Goal: Task Accomplishment & Management: Contribute content

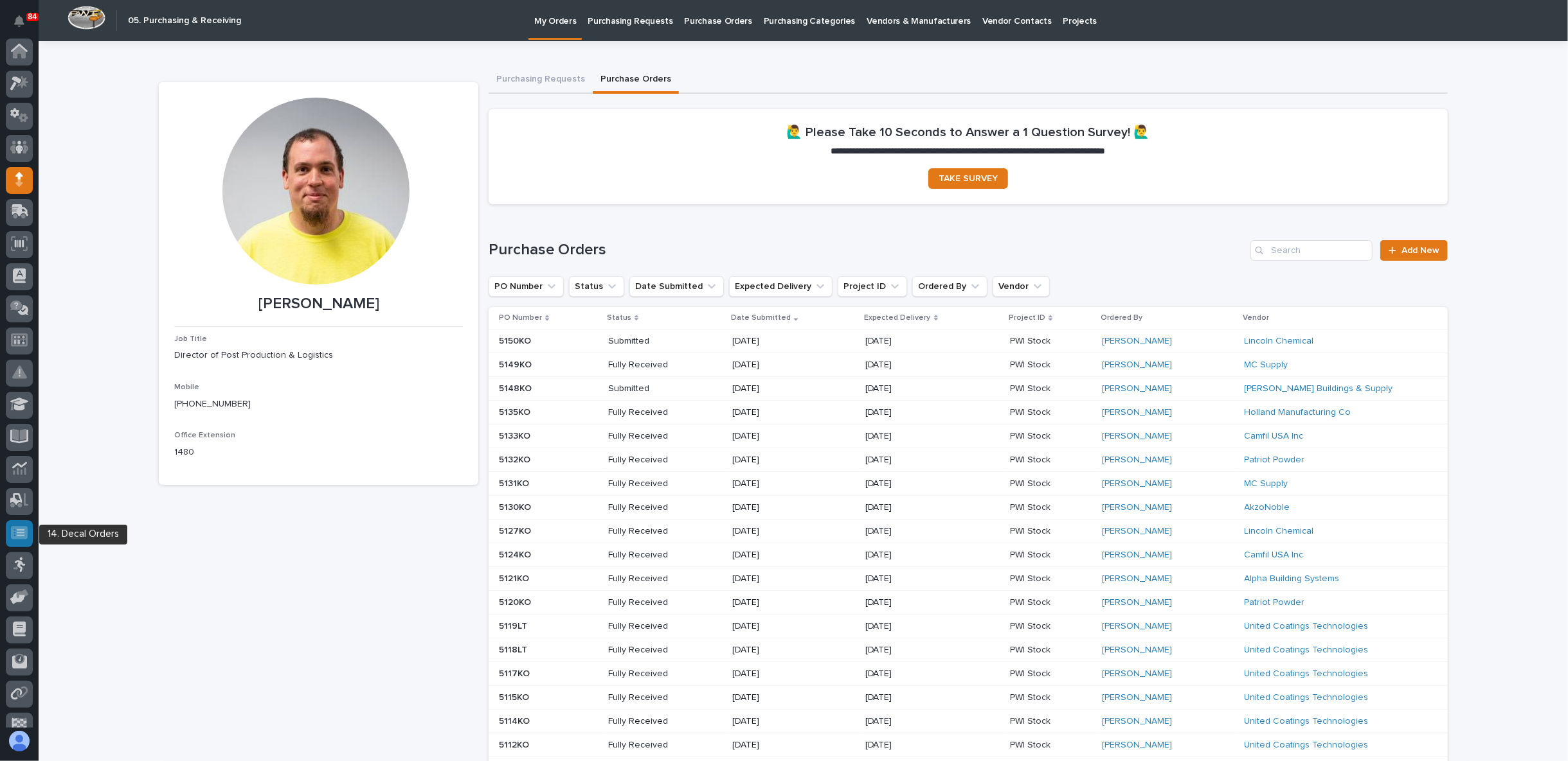
click at [24, 541] on div at bounding box center [18, 533] width 27 height 27
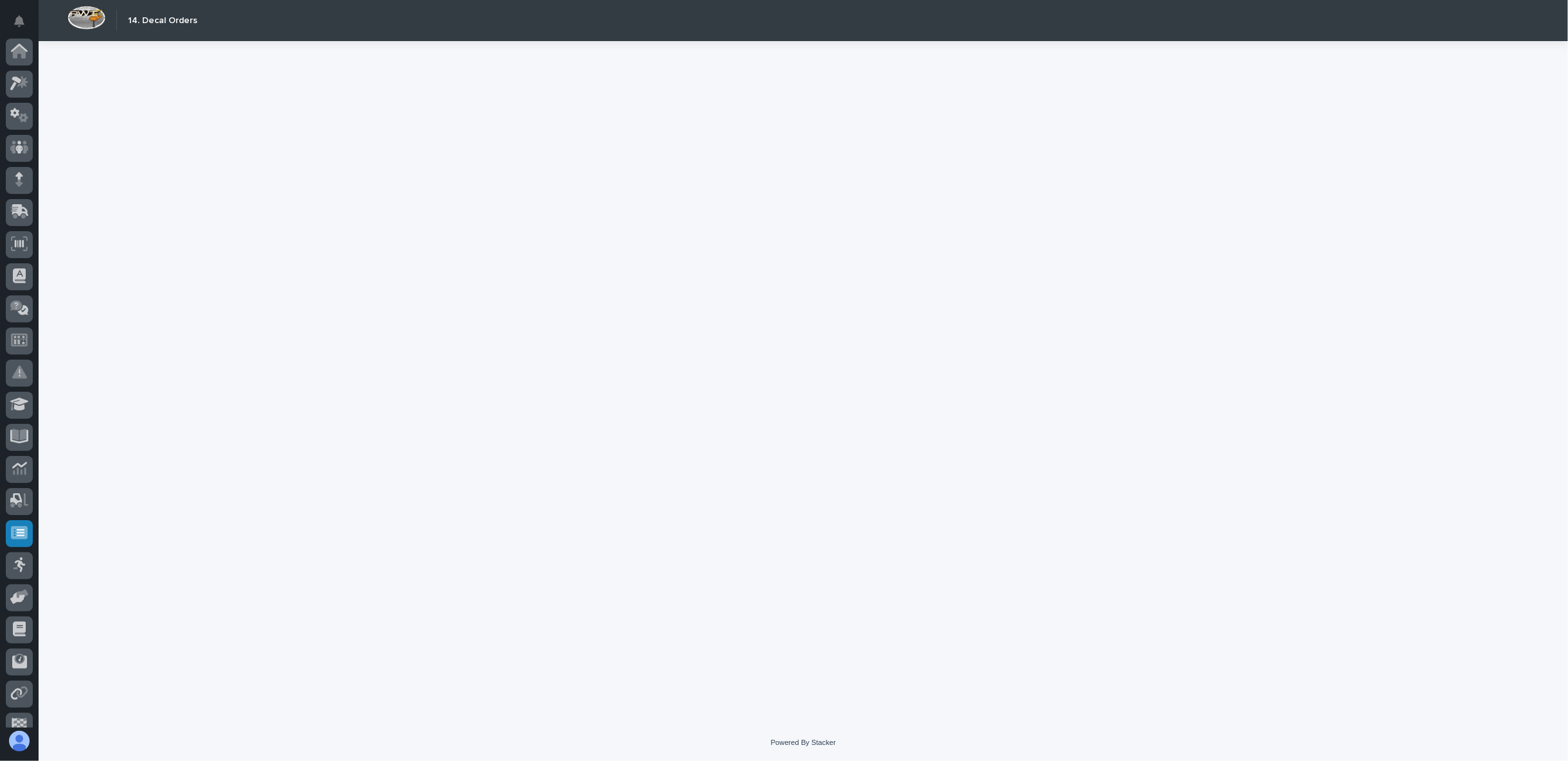
scroll to position [81, 0]
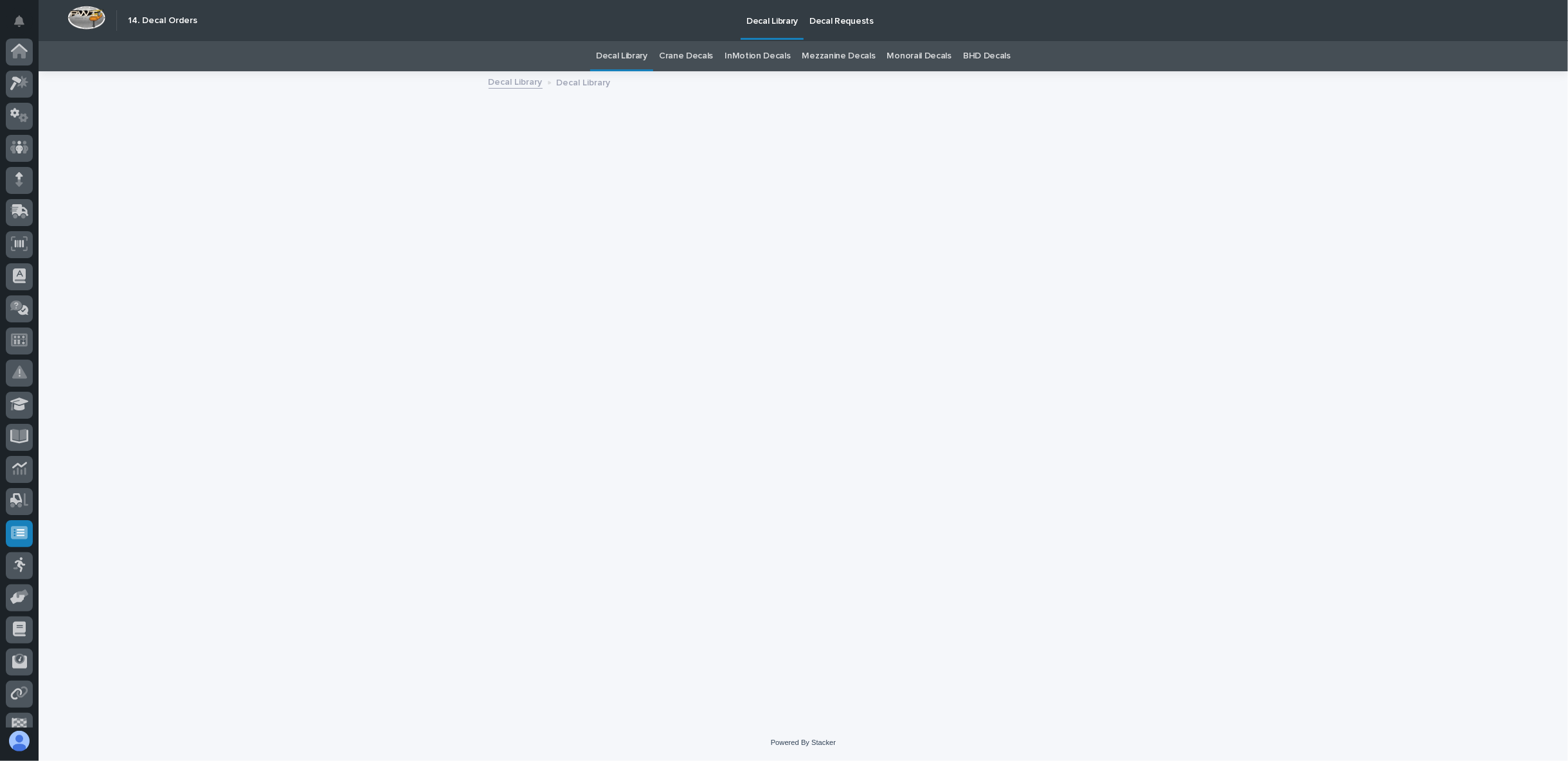
scroll to position [81, 0]
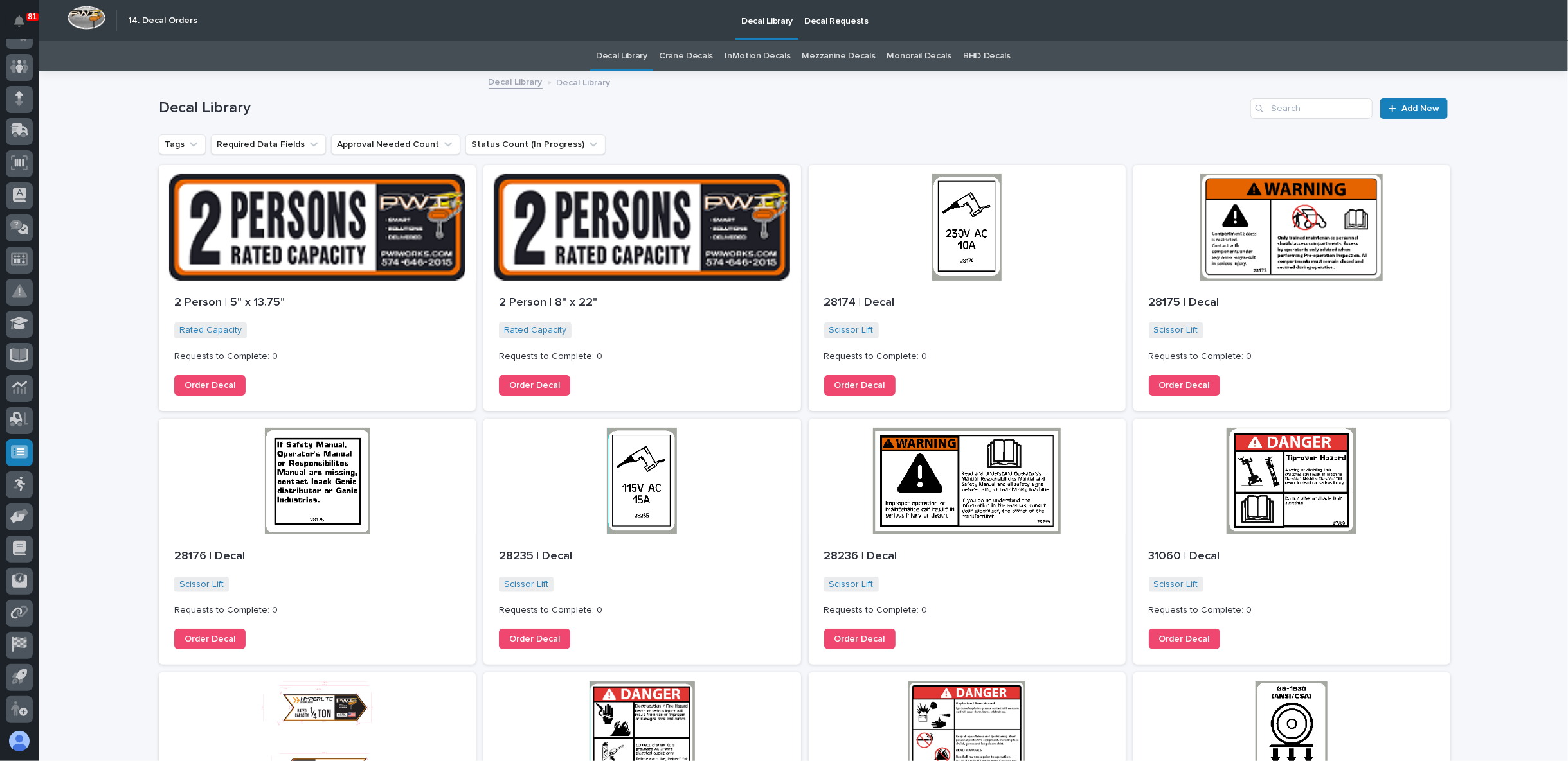
click at [658, 111] on h1 "Decal Library" at bounding box center [701, 108] width 1086 height 18
click at [832, 12] on p "Decal Requests" at bounding box center [836, 13] width 65 height 27
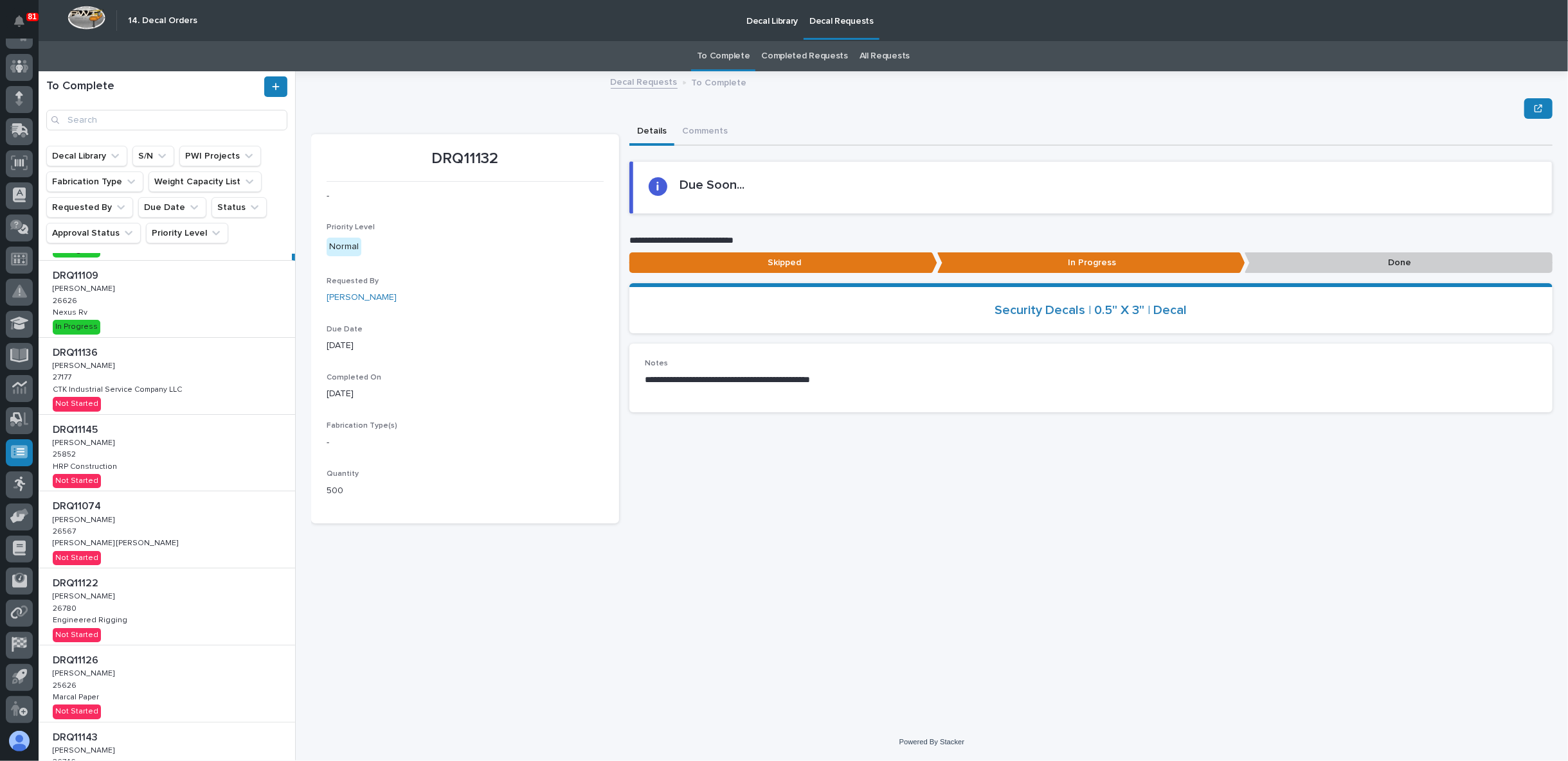
scroll to position [71, 0]
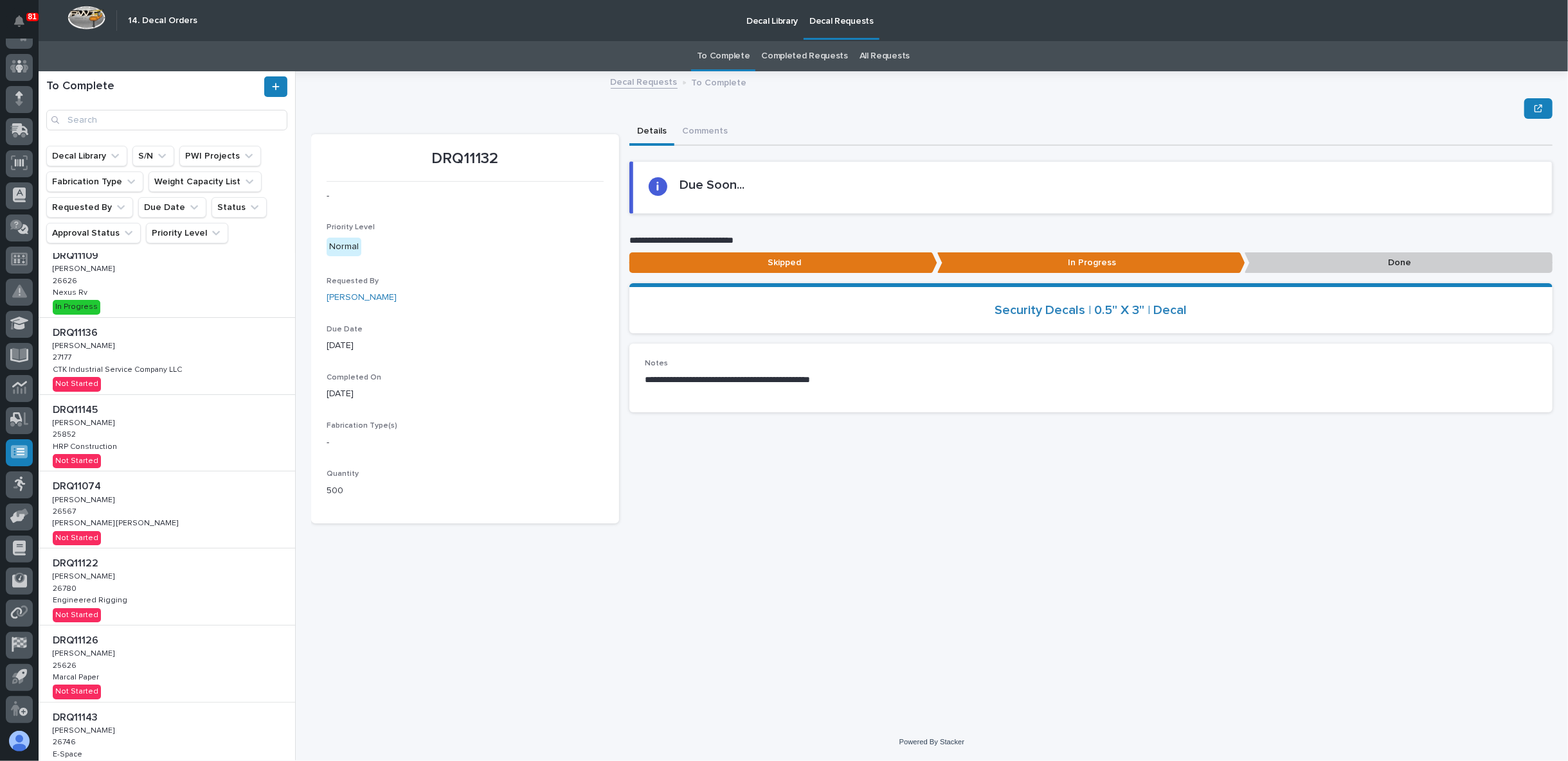
click at [197, 351] on div "DRQ11136 DRQ11136 [PERSON_NAME] [PERSON_NAME] 27177 27177 CTK Industrial Servic…" at bounding box center [167, 356] width 257 height 77
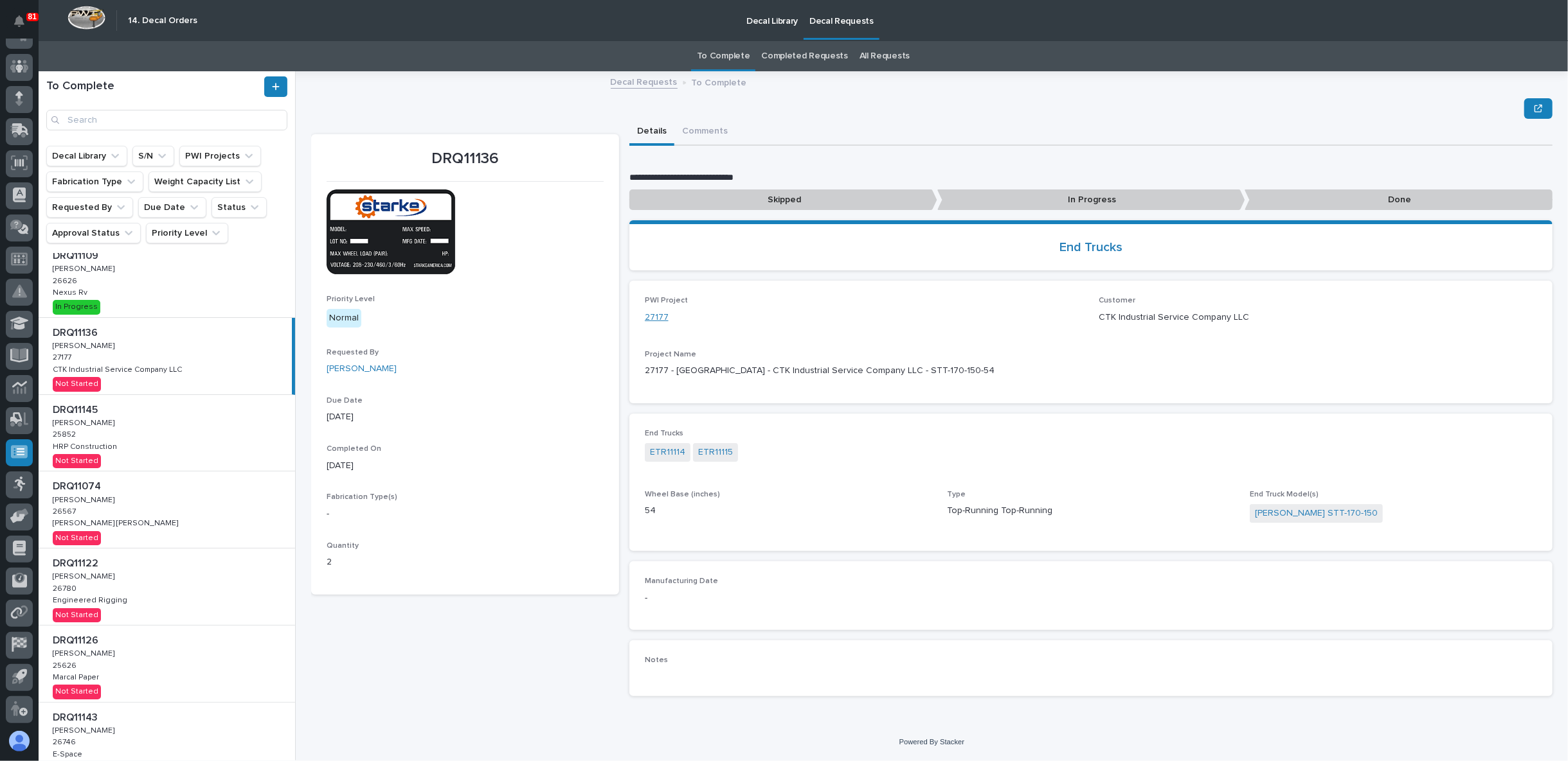
click at [658, 318] on link "27177" at bounding box center [657, 317] width 24 height 14
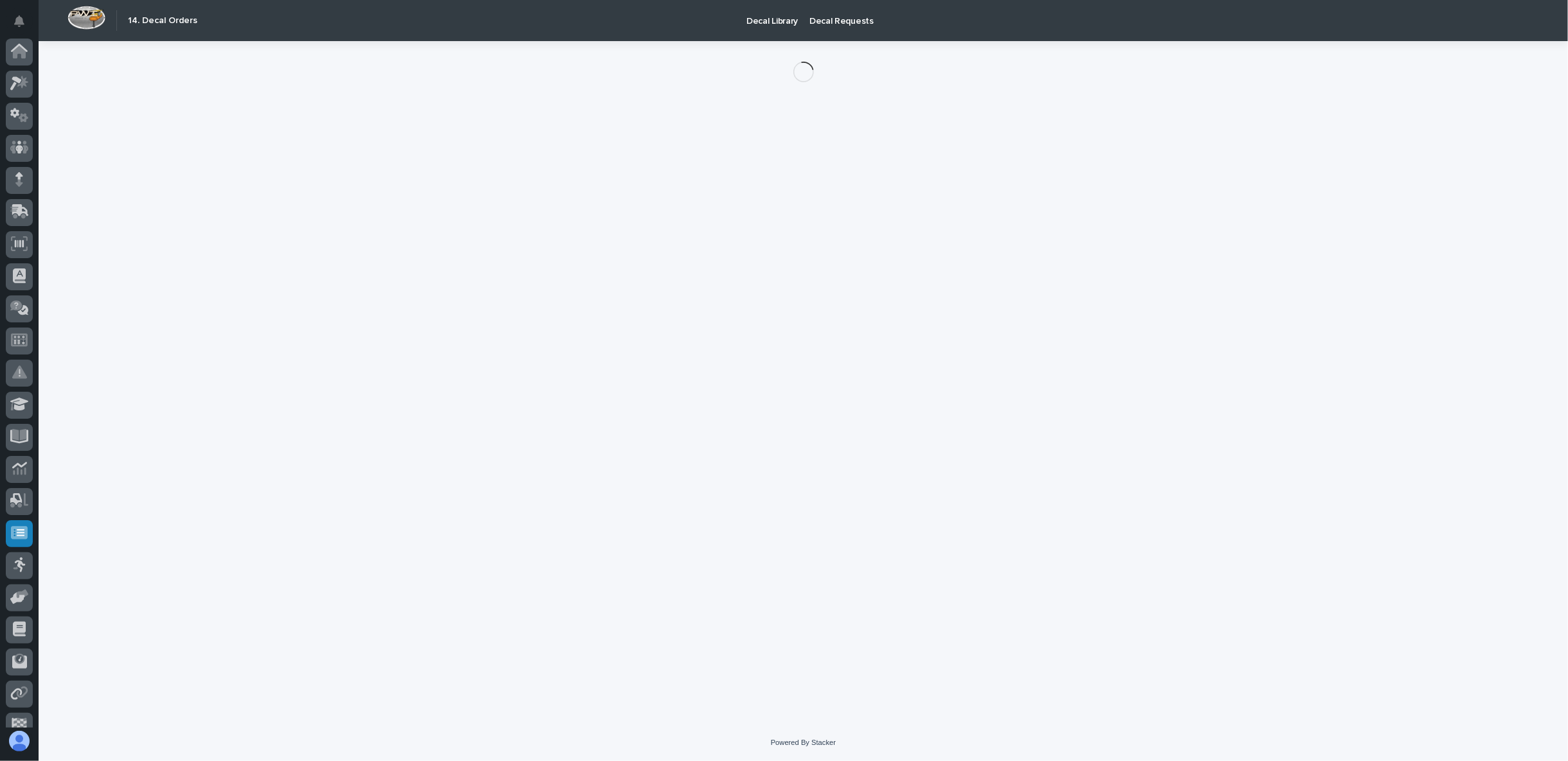
scroll to position [81, 0]
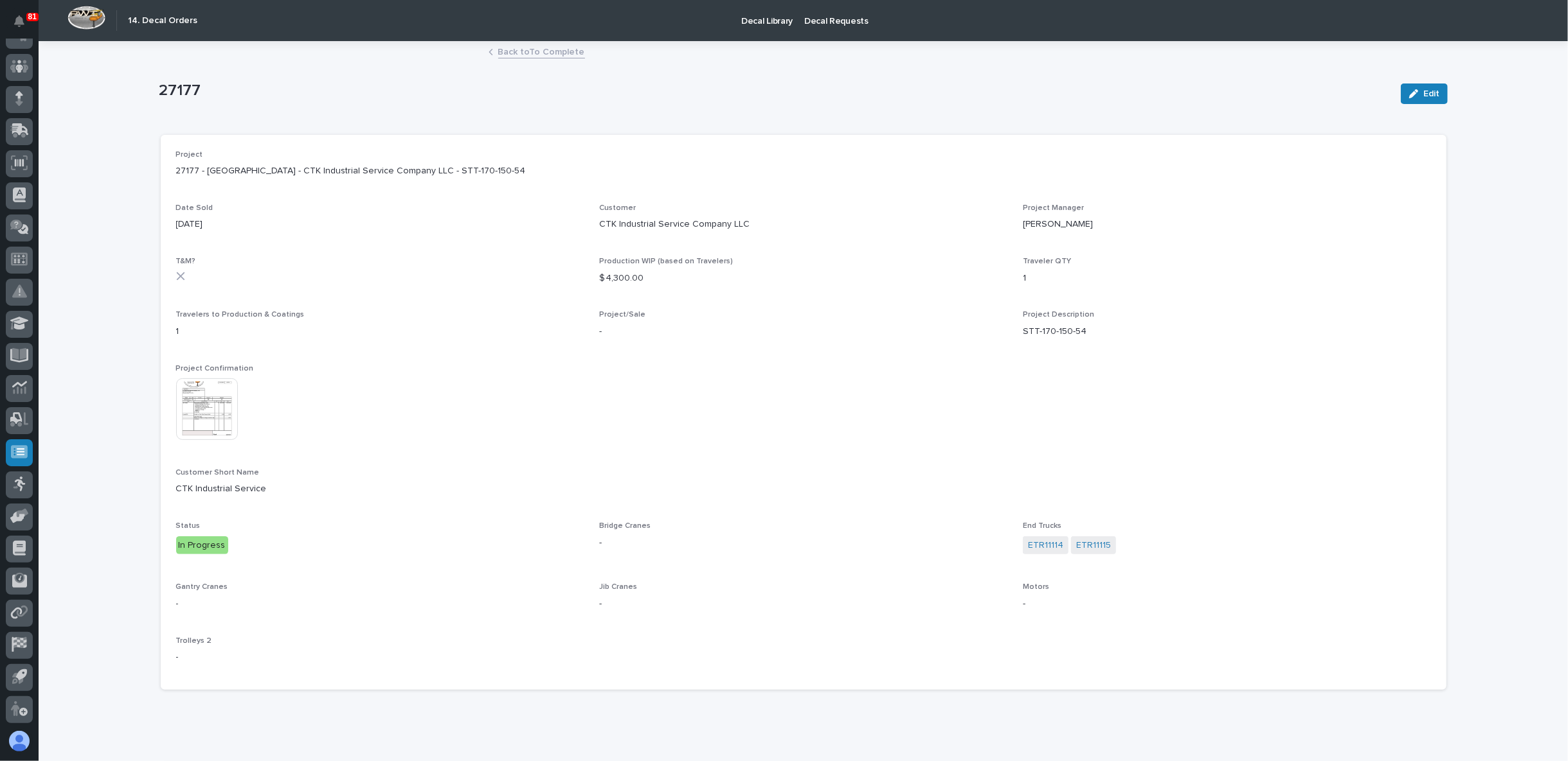
click at [212, 413] on img at bounding box center [207, 409] width 62 height 62
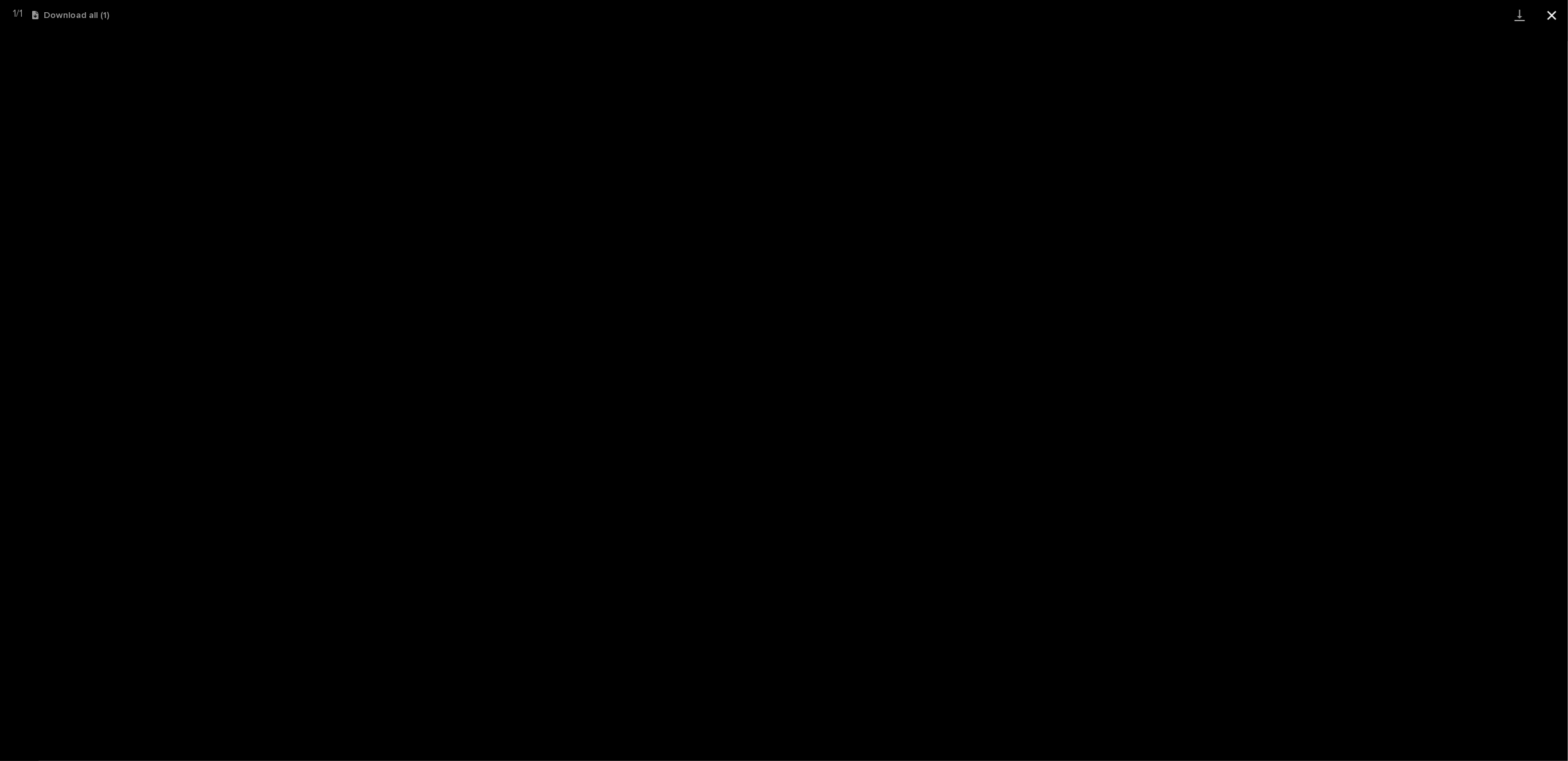
click at [1547, 15] on button "Close gallery" at bounding box center [1551, 15] width 32 height 30
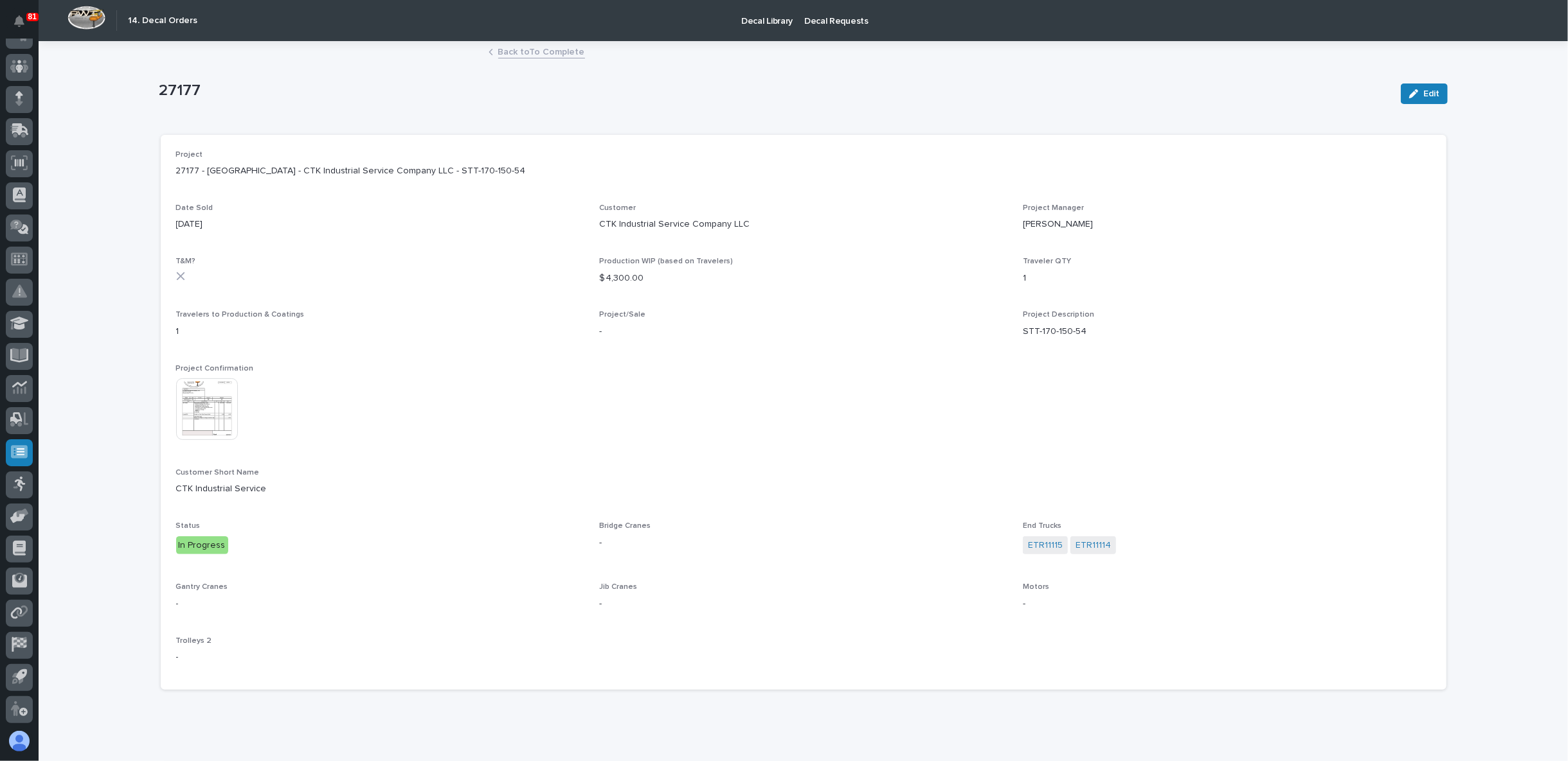
click at [522, 54] on link "Back to To Complete" at bounding box center [542, 51] width 87 height 15
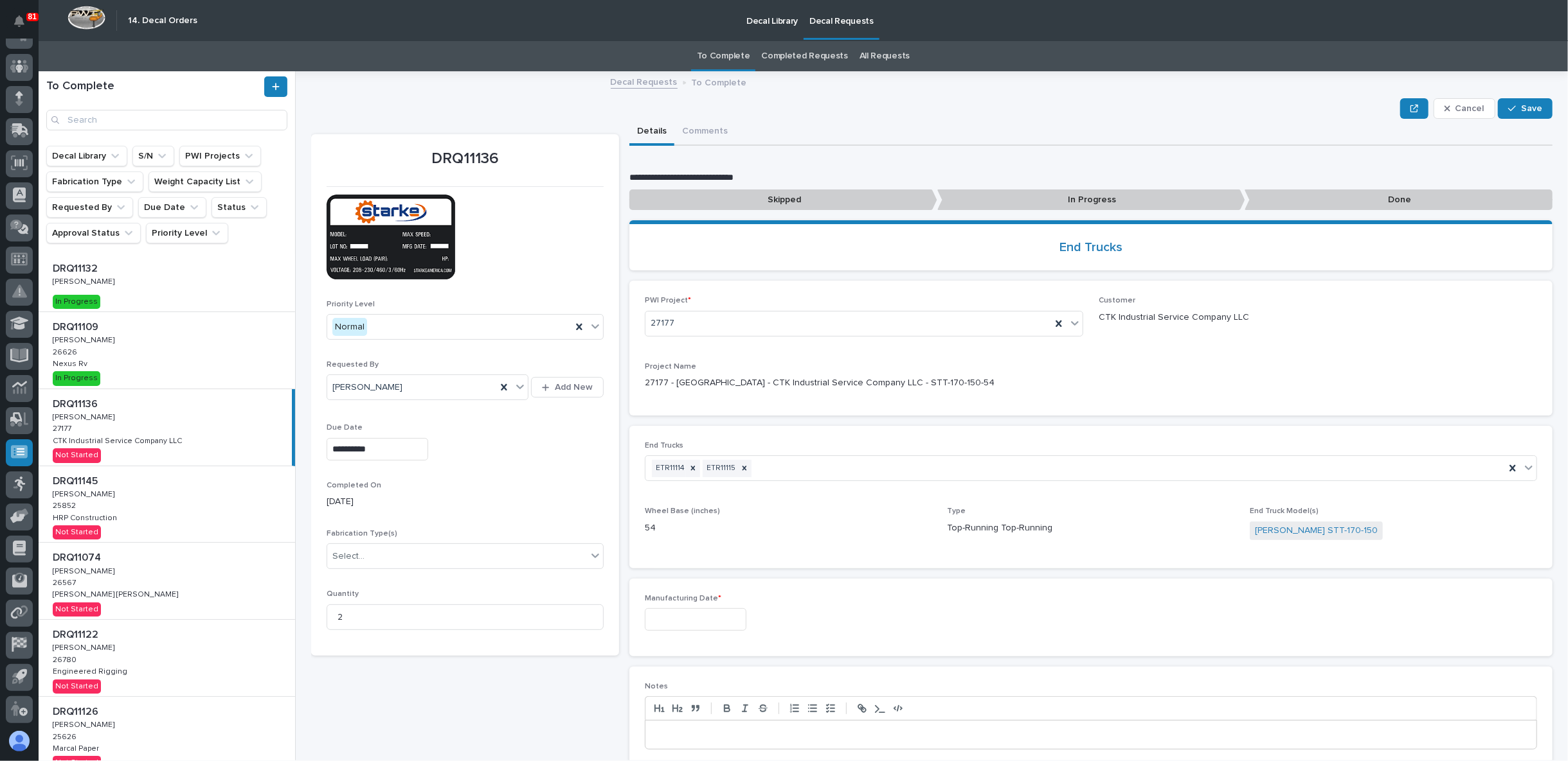
scroll to position [58, 0]
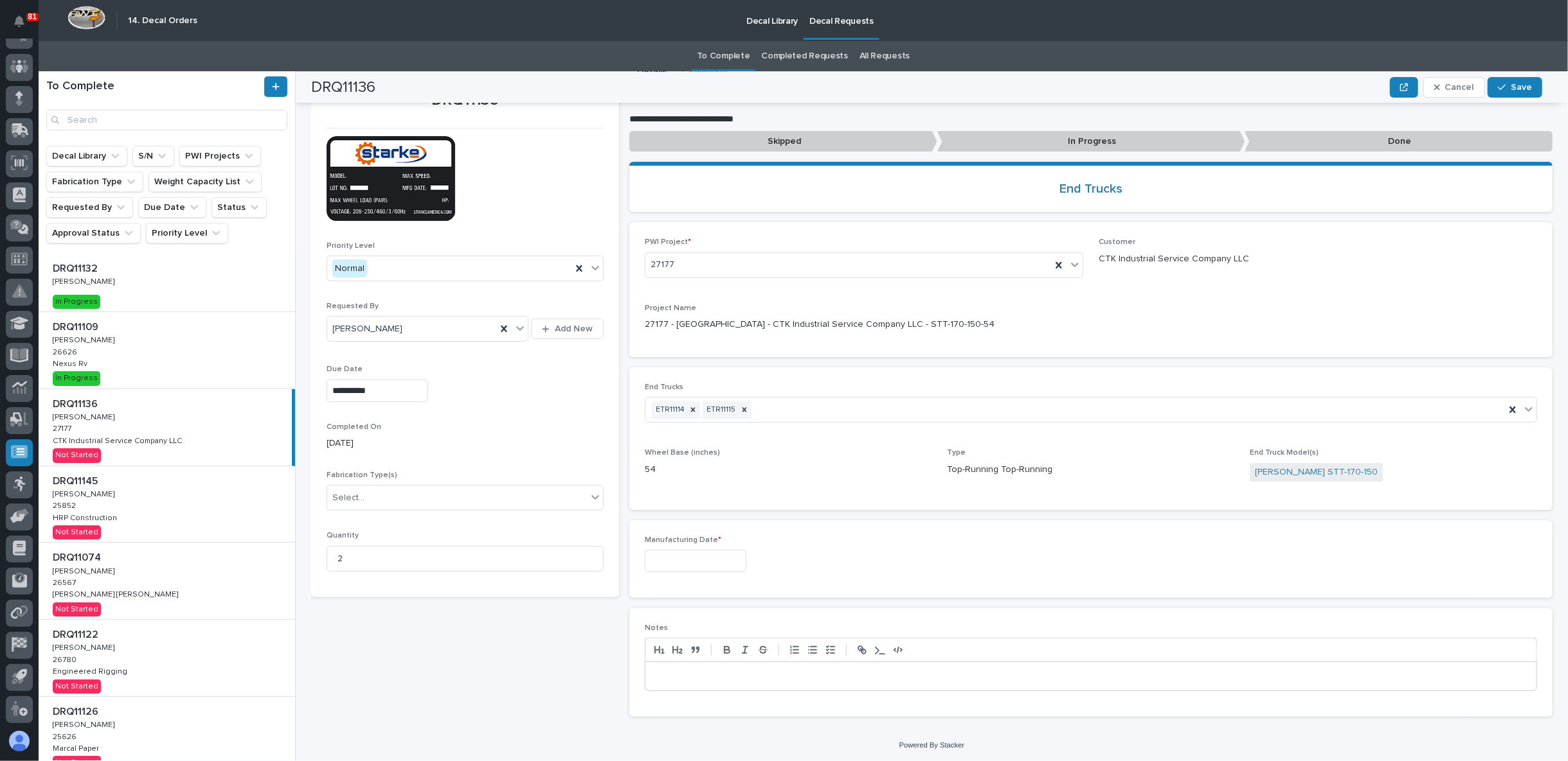
click at [666, 670] on p at bounding box center [1091, 676] width 871 height 13
drag, startPoint x: 761, startPoint y: 672, endPoint x: 796, endPoint y: 673, distance: 35.0
click at [761, 673] on p "**********" at bounding box center [1087, 676] width 865 height 13
click at [685, 555] on input "text" at bounding box center [696, 561] width 102 height 22
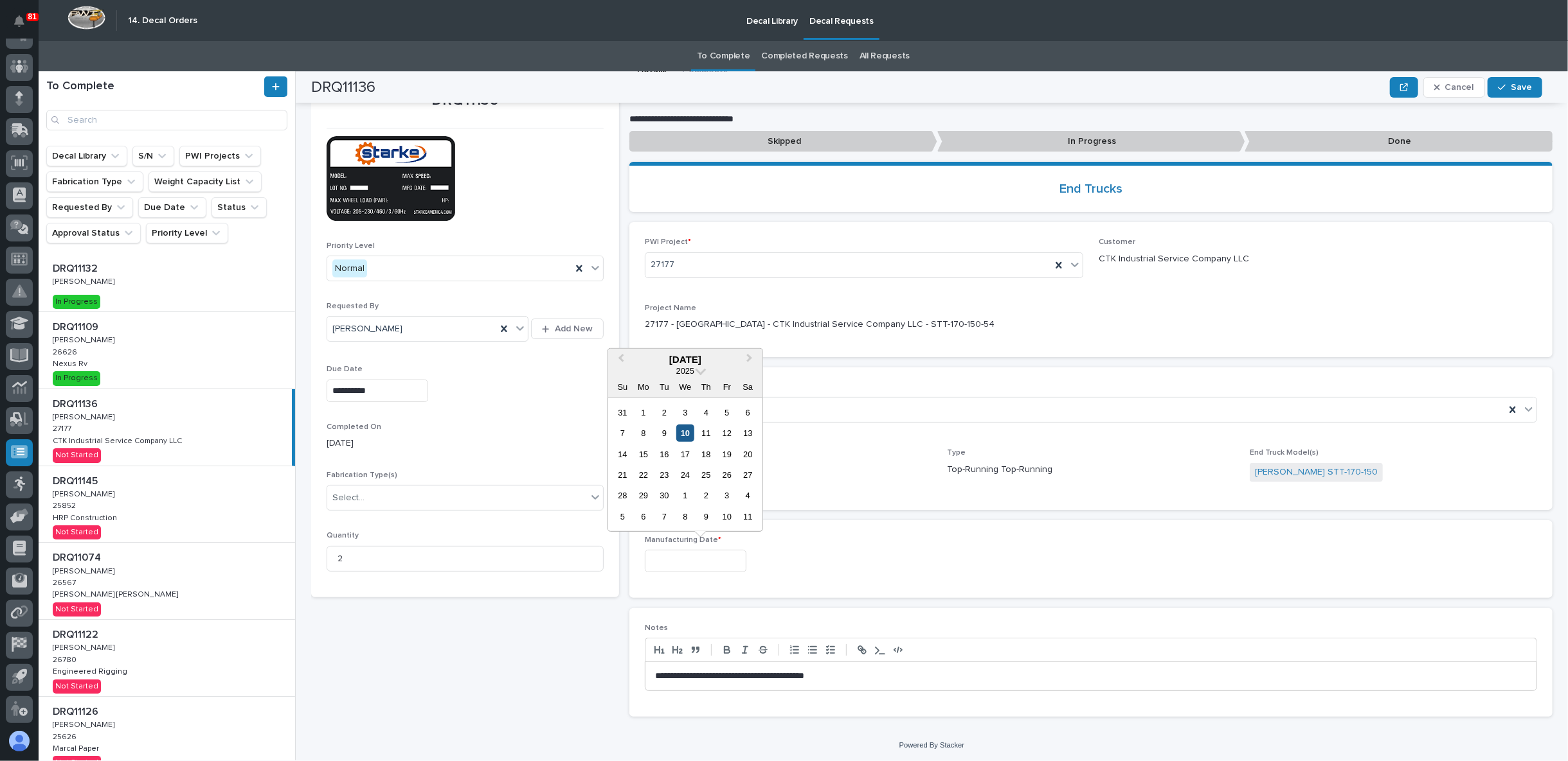
click at [683, 432] on div "10" at bounding box center [685, 433] width 18 height 18
type input "**********"
click at [714, 671] on p "**********" at bounding box center [1087, 676] width 865 height 13
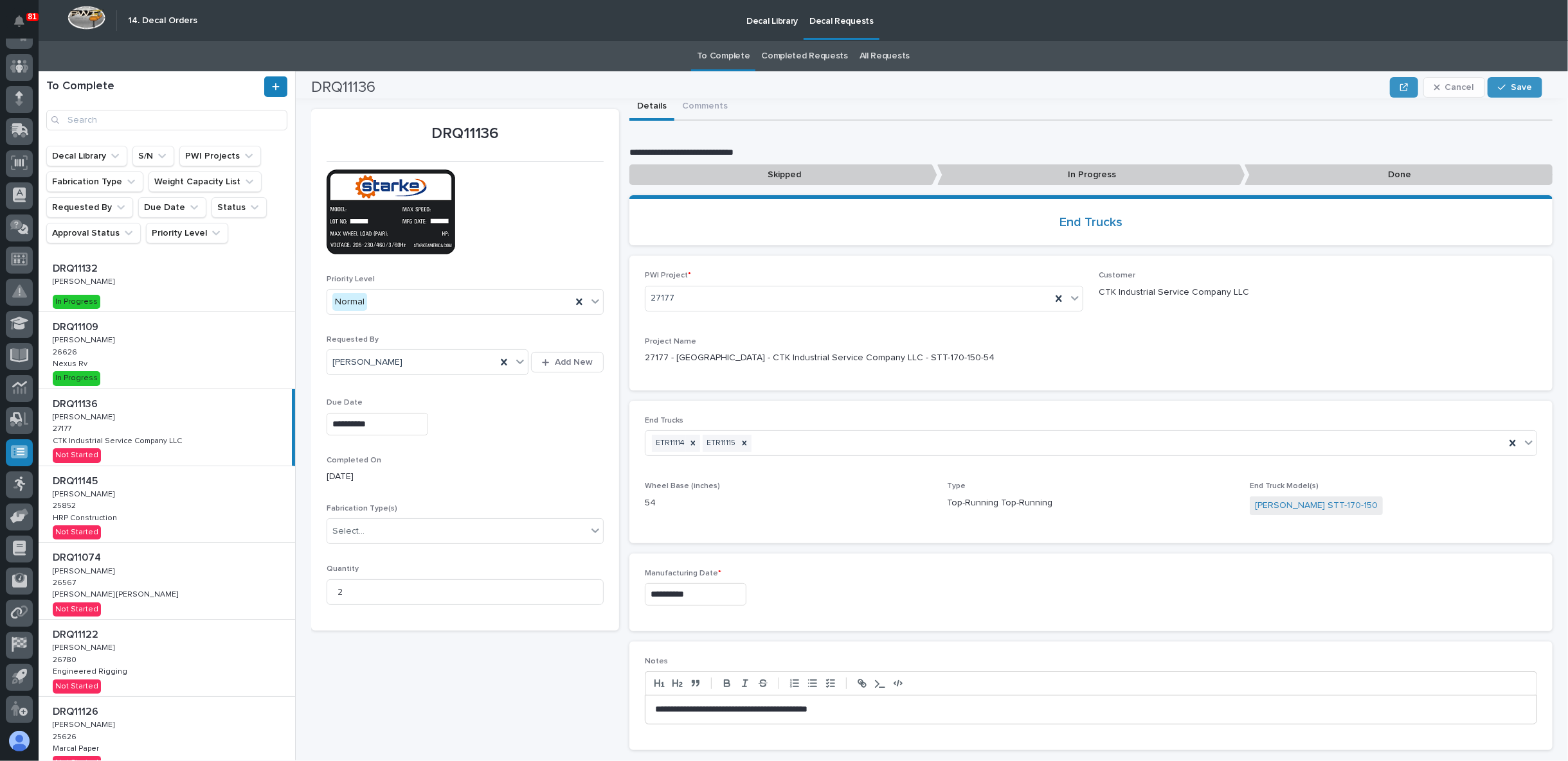
scroll to position [0, 0]
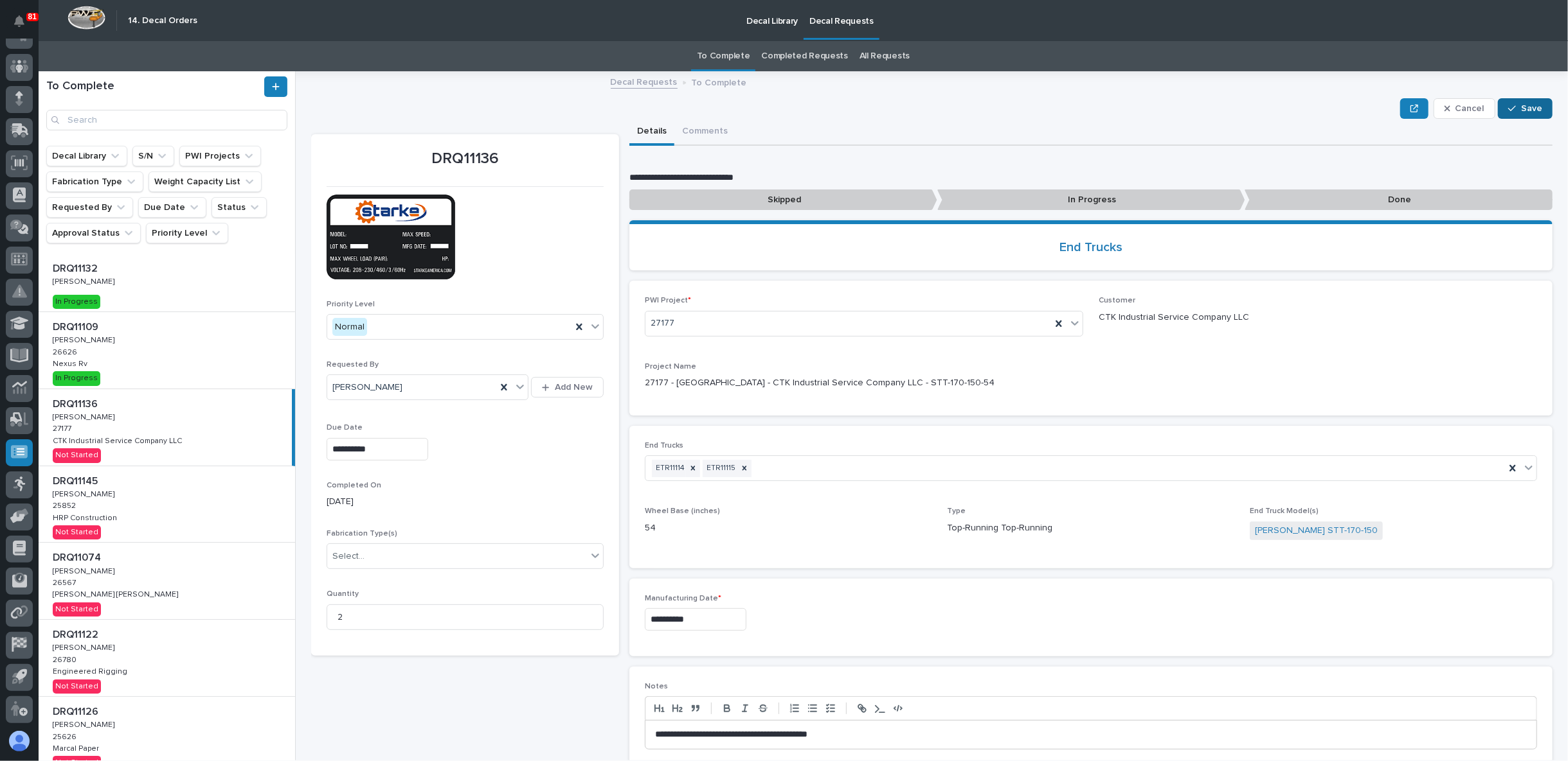
click at [1521, 106] on span "Save" at bounding box center [1531, 108] width 21 height 12
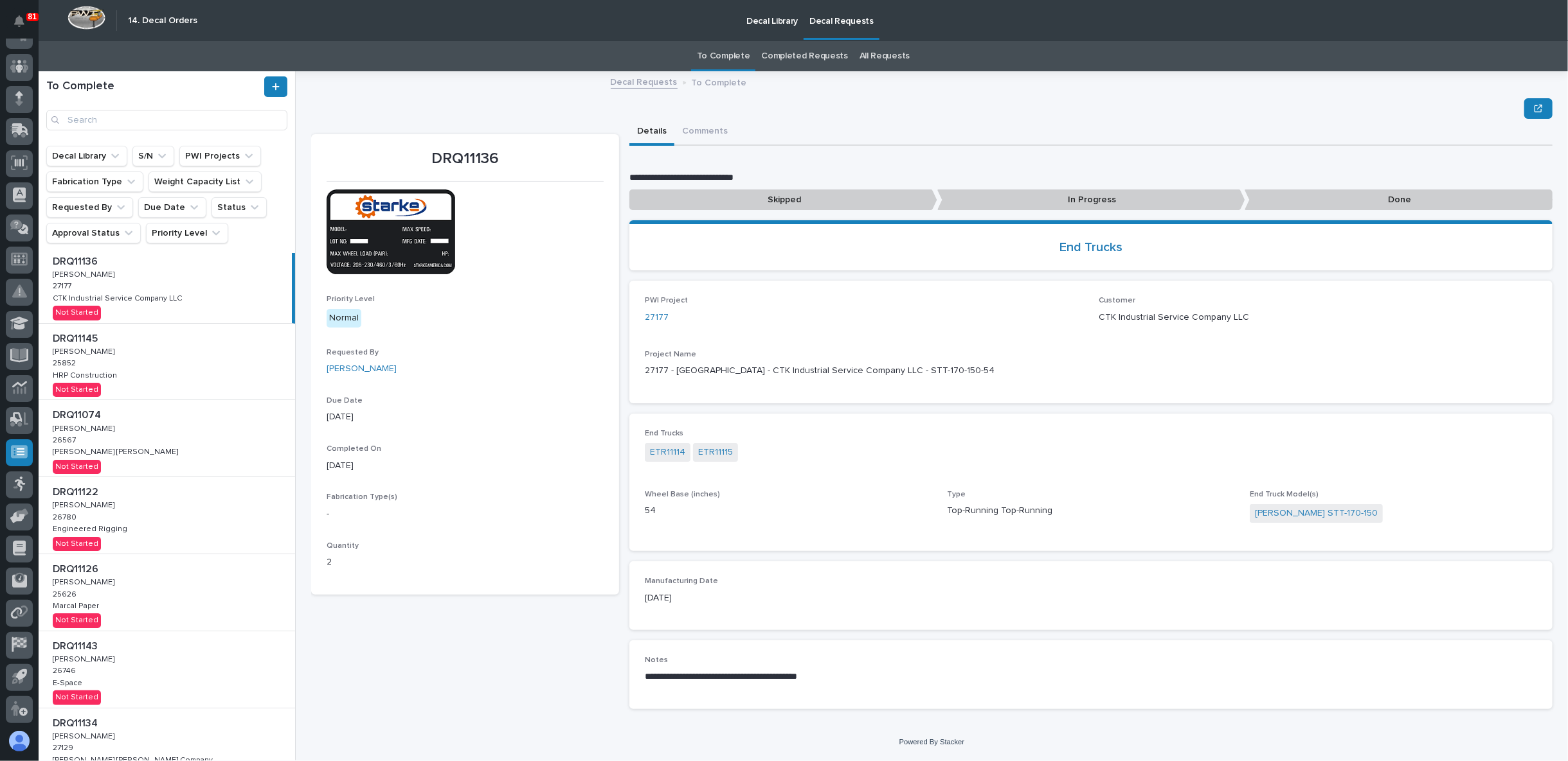
scroll to position [71, 0]
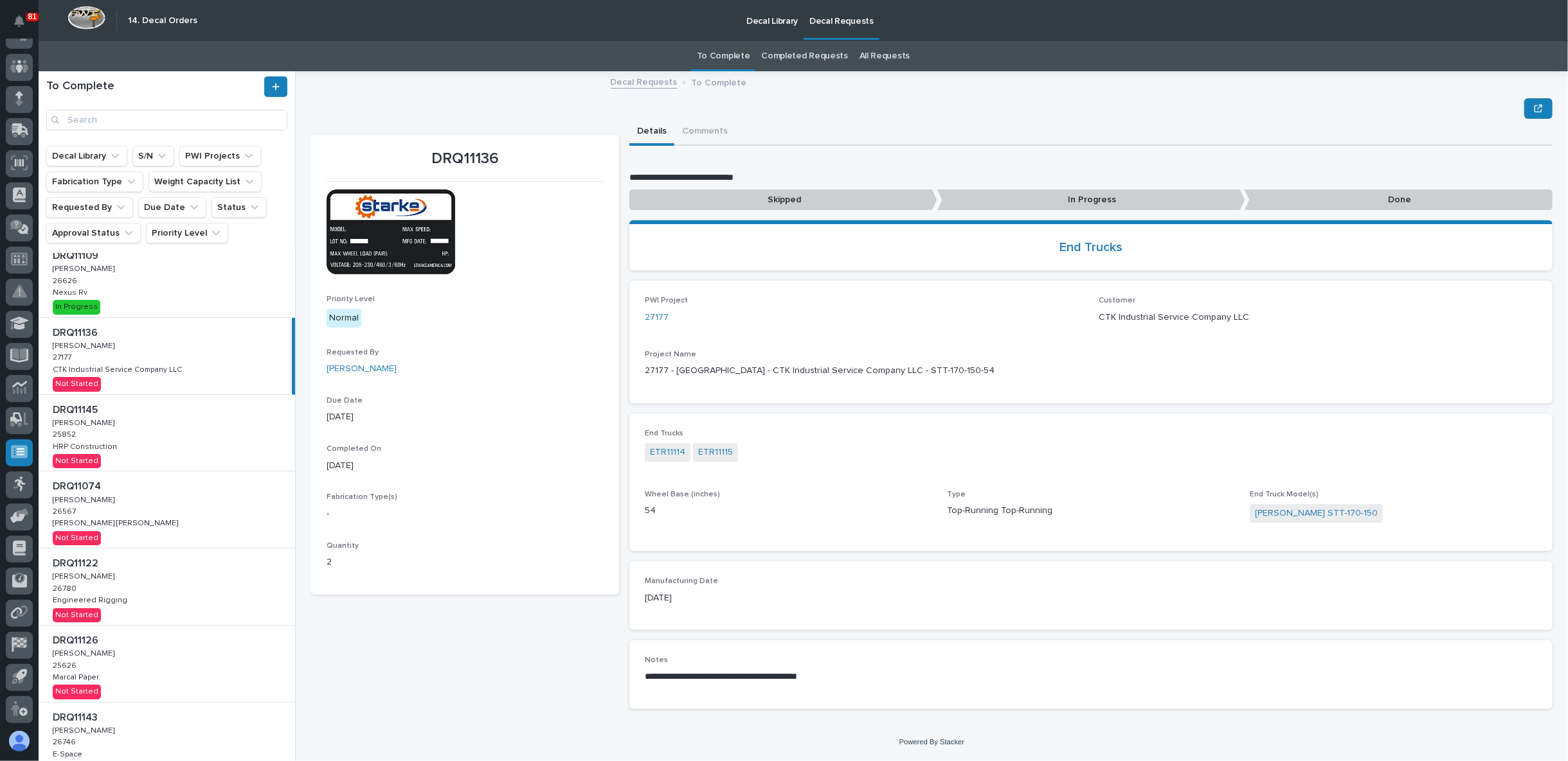
click at [139, 435] on div "DRQ11145 DRQ11145 [PERSON_NAME] [PERSON_NAME] 25852 25852 HRP Construction HRP …" at bounding box center [167, 433] width 257 height 77
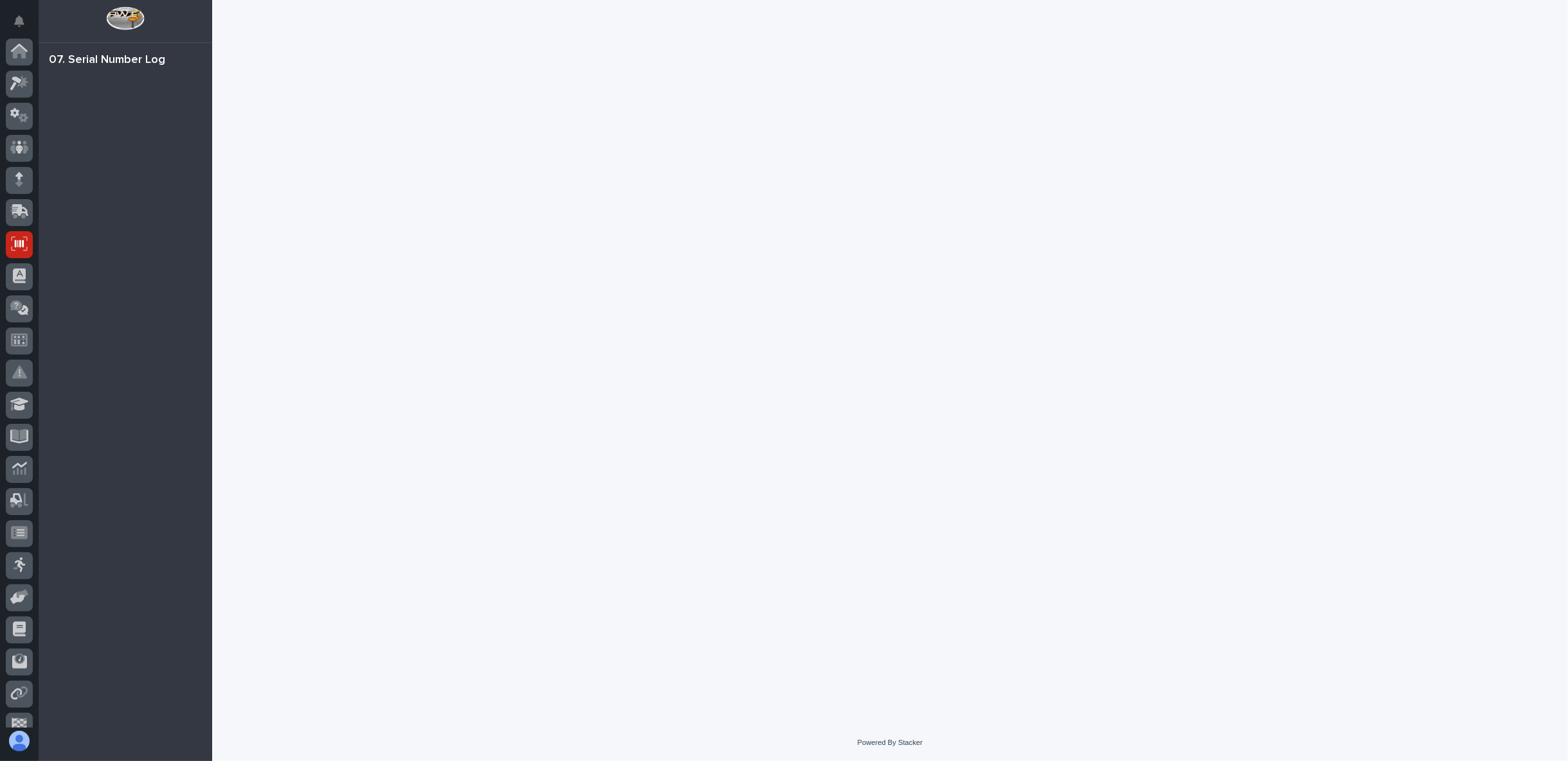
scroll to position [81, 0]
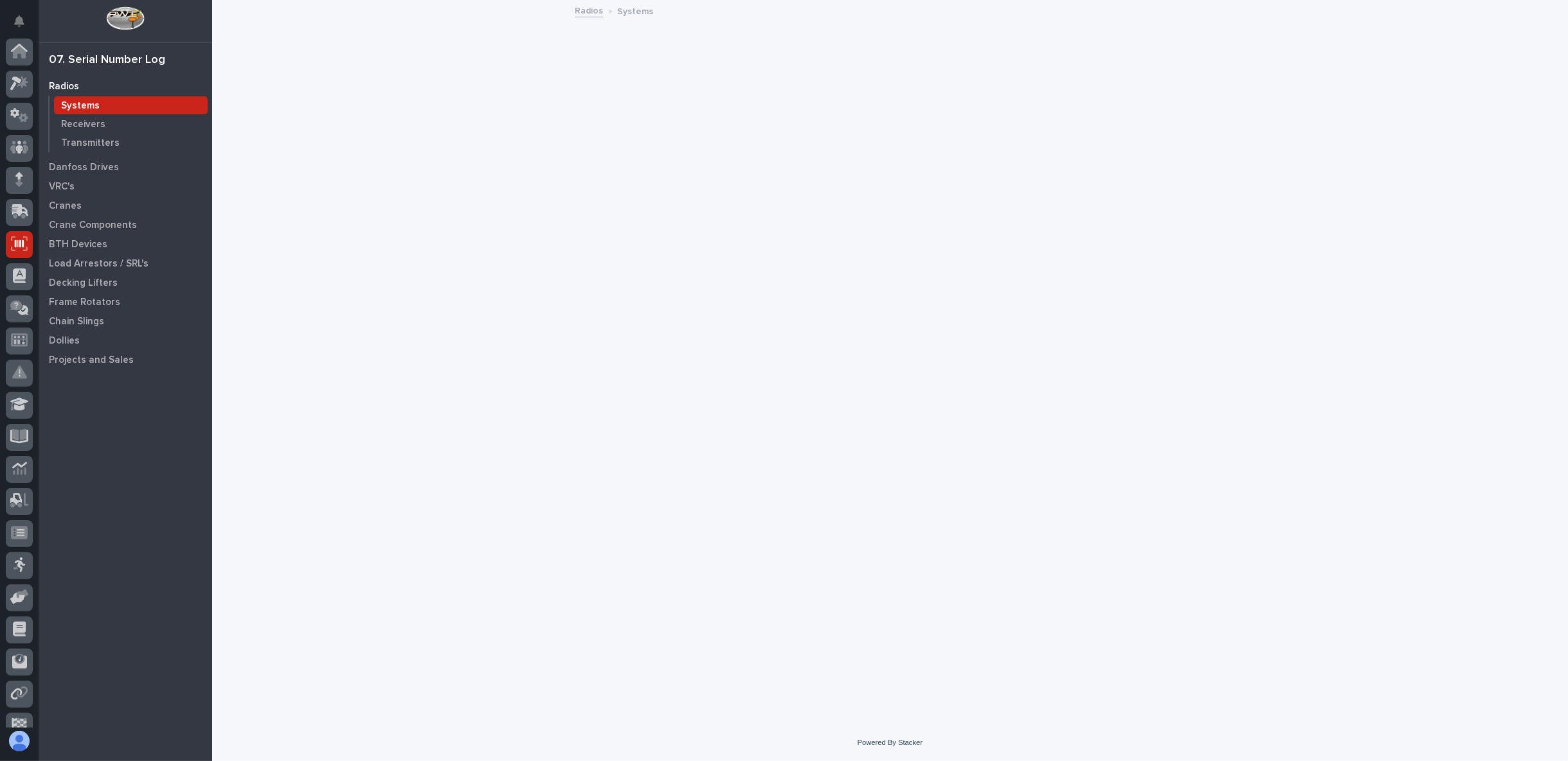
scroll to position [81, 0]
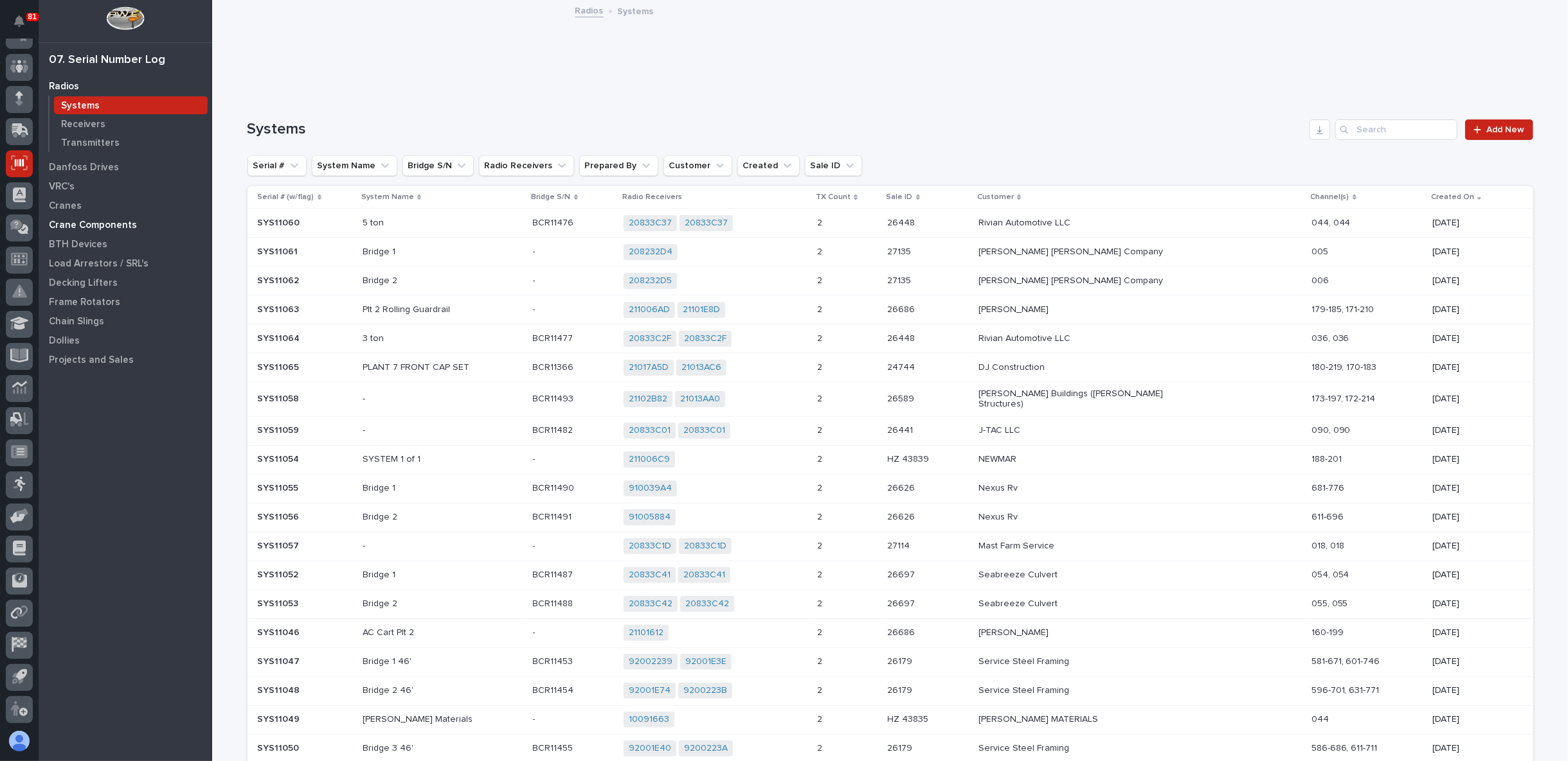
click at [75, 223] on p "Crane Components" at bounding box center [92, 225] width 88 height 12
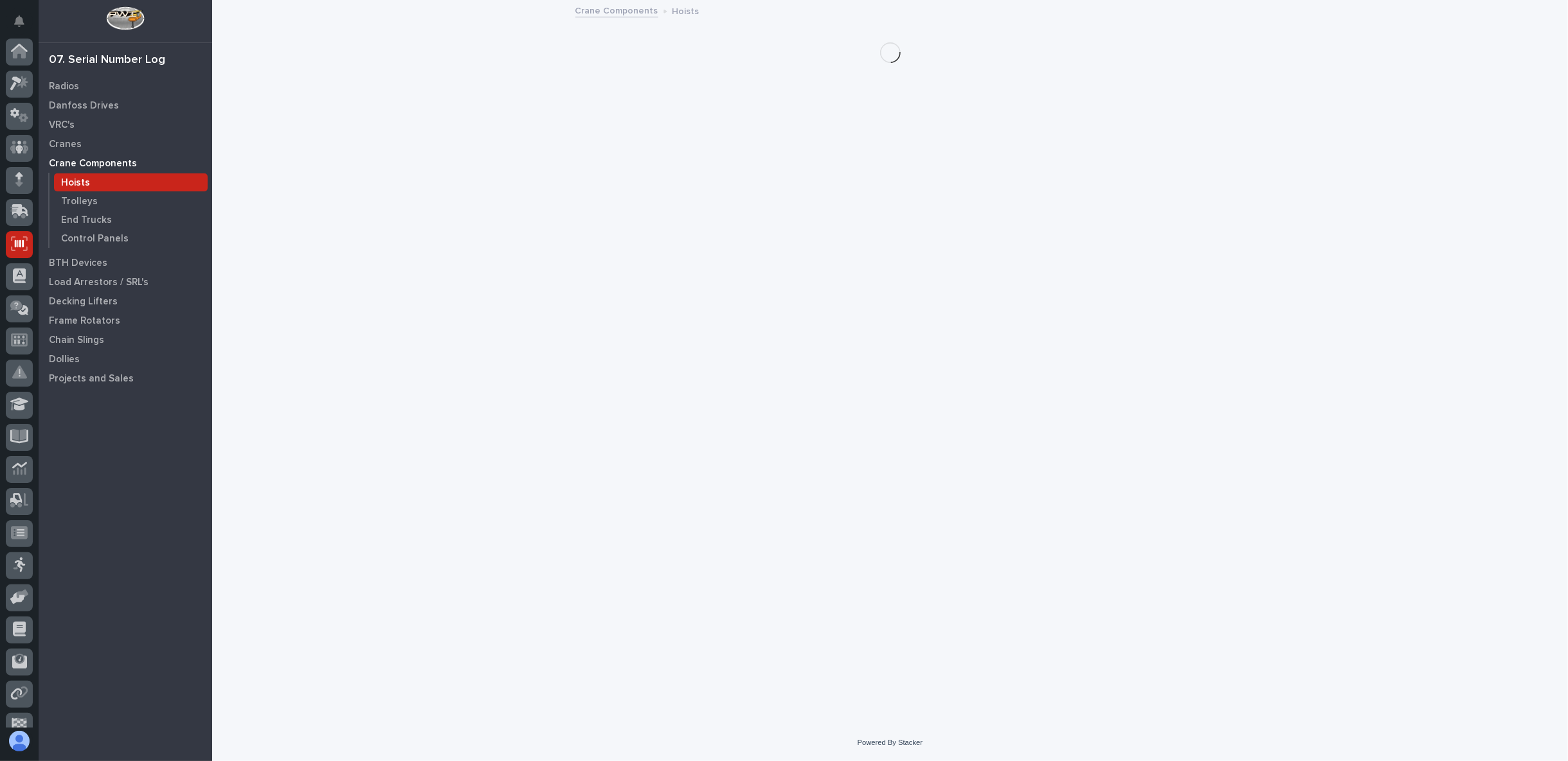
scroll to position [81, 0]
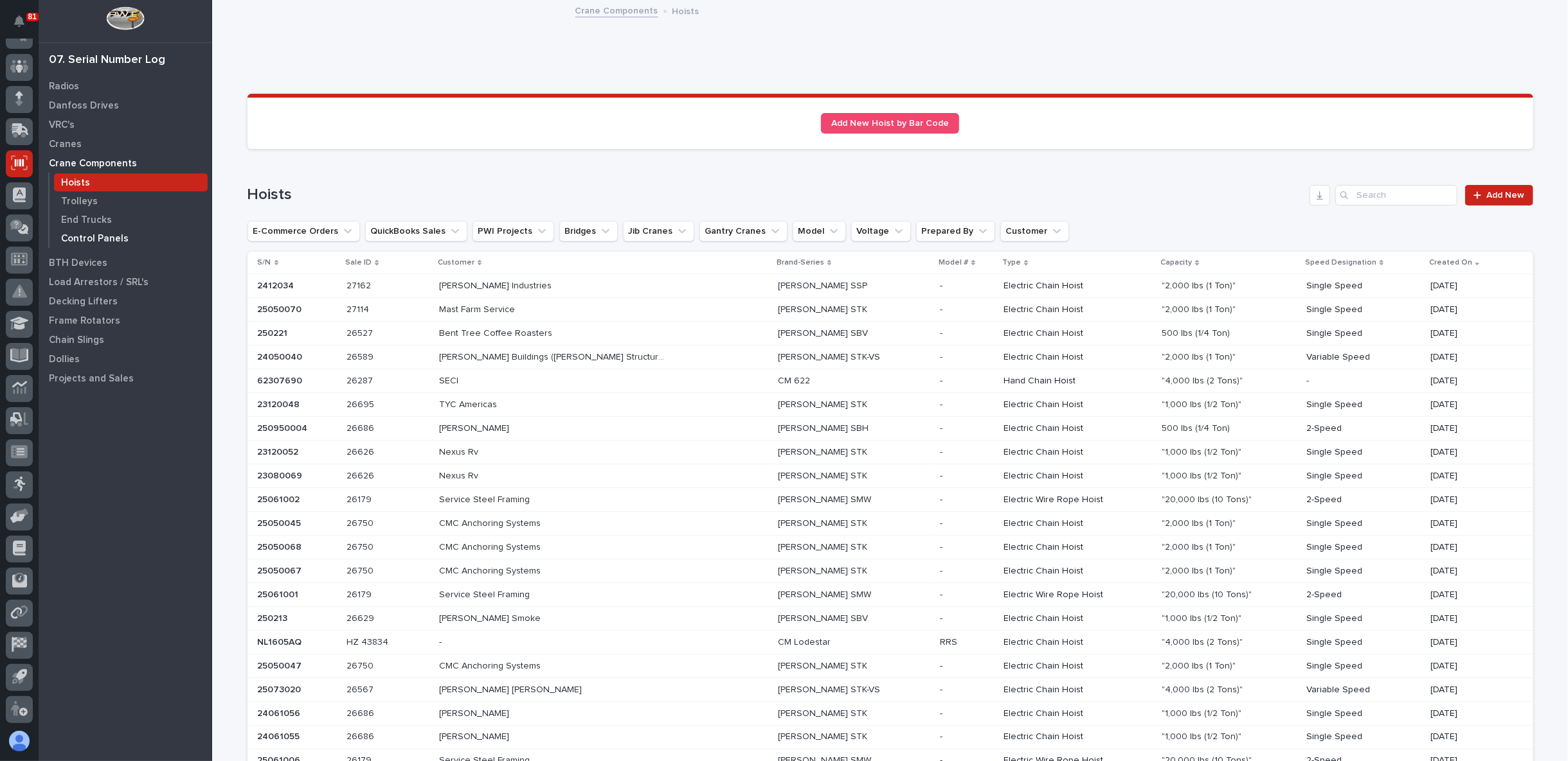
click at [86, 238] on p "Control Panels" at bounding box center [94, 239] width 67 height 12
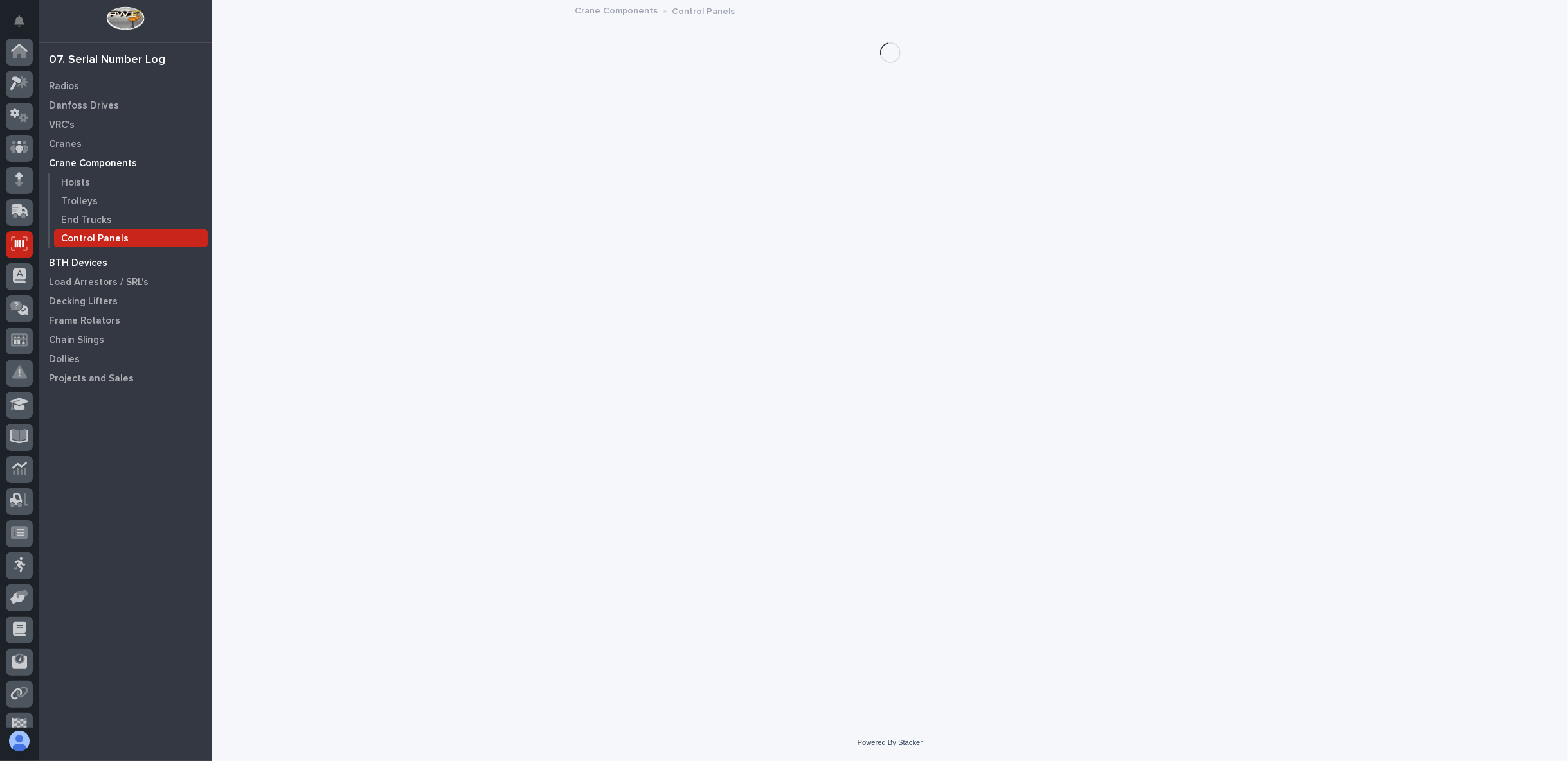
scroll to position [81, 0]
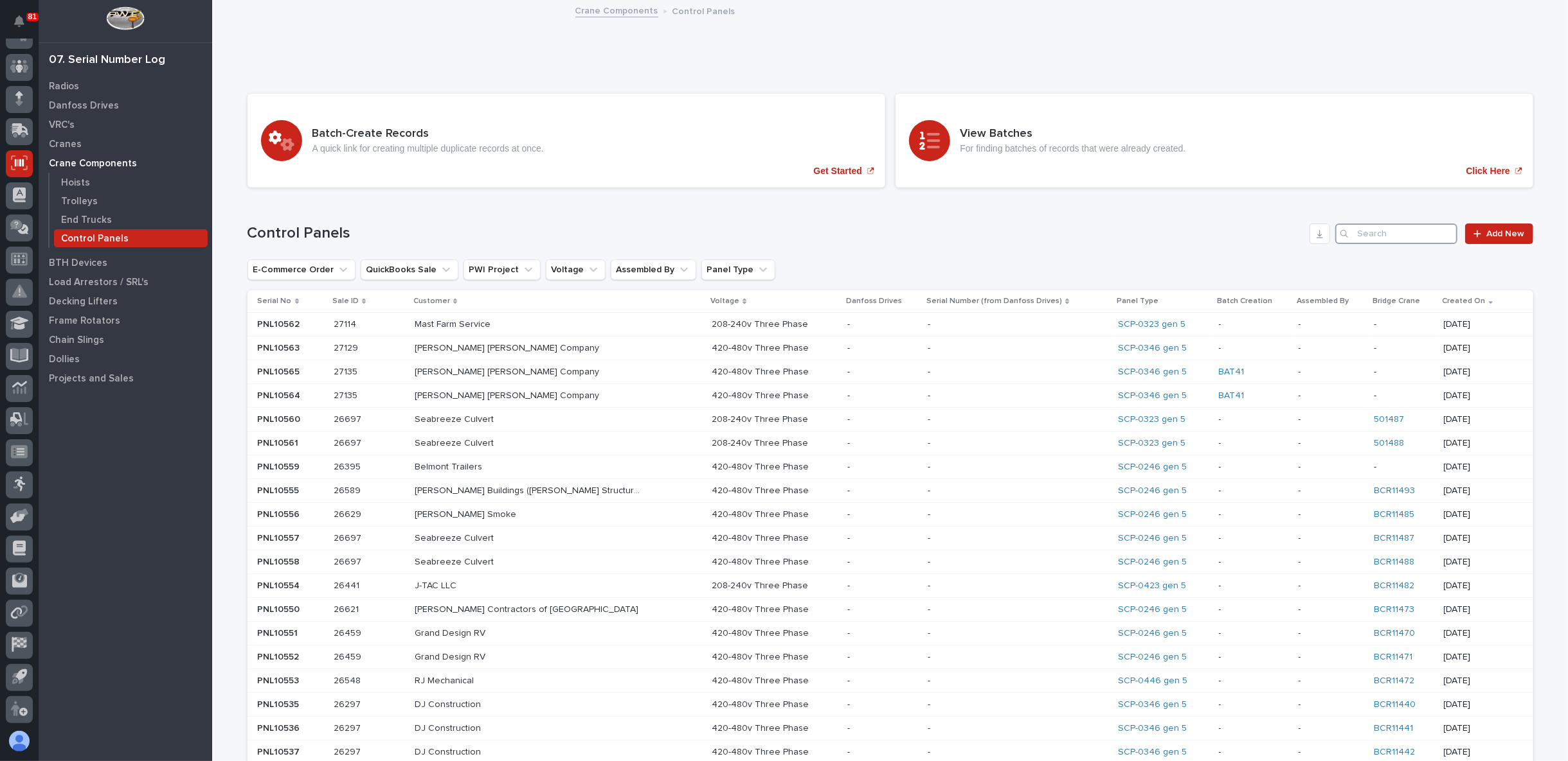
click at [1372, 233] on input "Search" at bounding box center [1396, 233] width 122 height 20
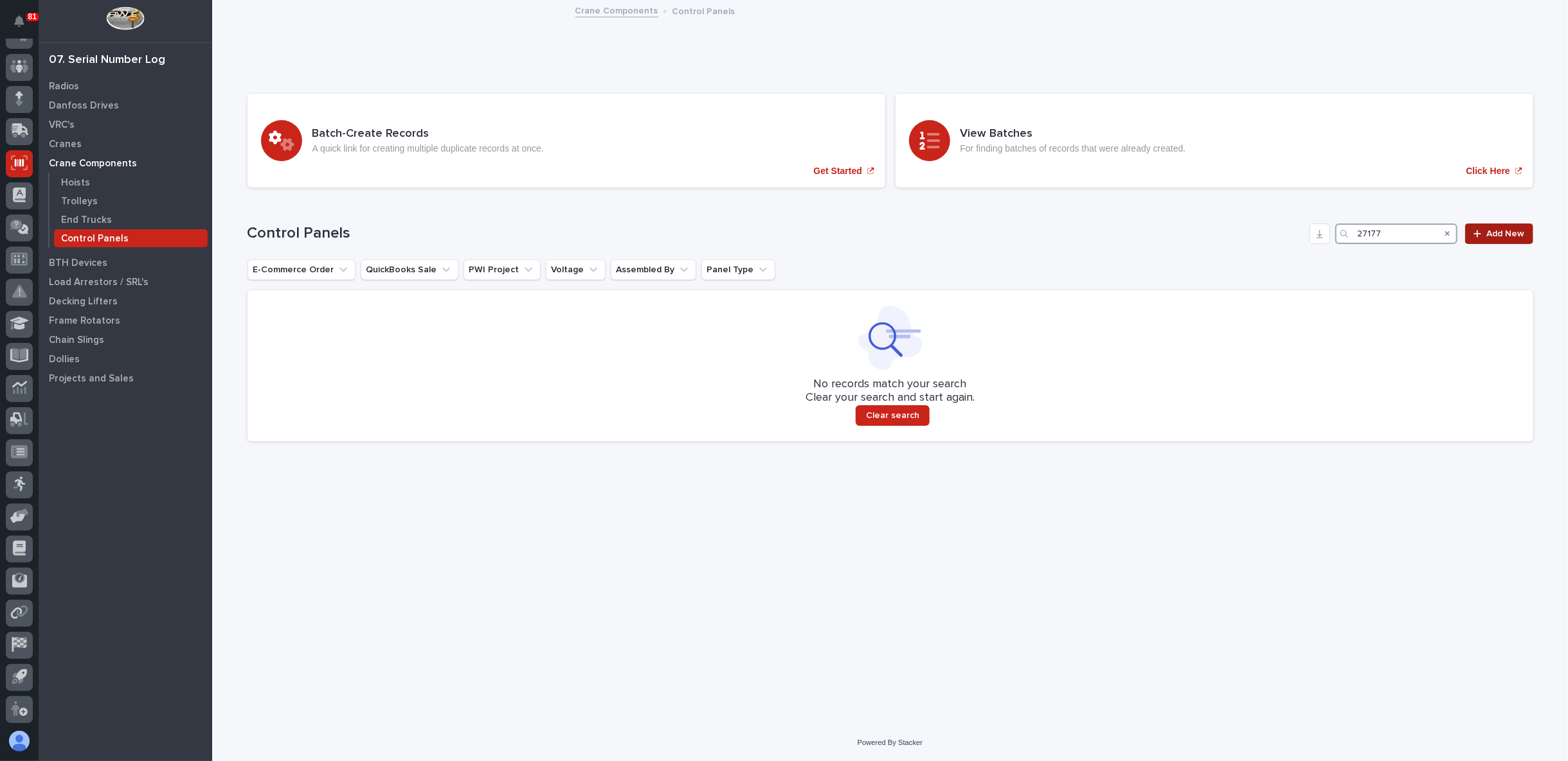
type input "27177"
click at [1499, 234] on span "Add New" at bounding box center [1505, 234] width 38 height 9
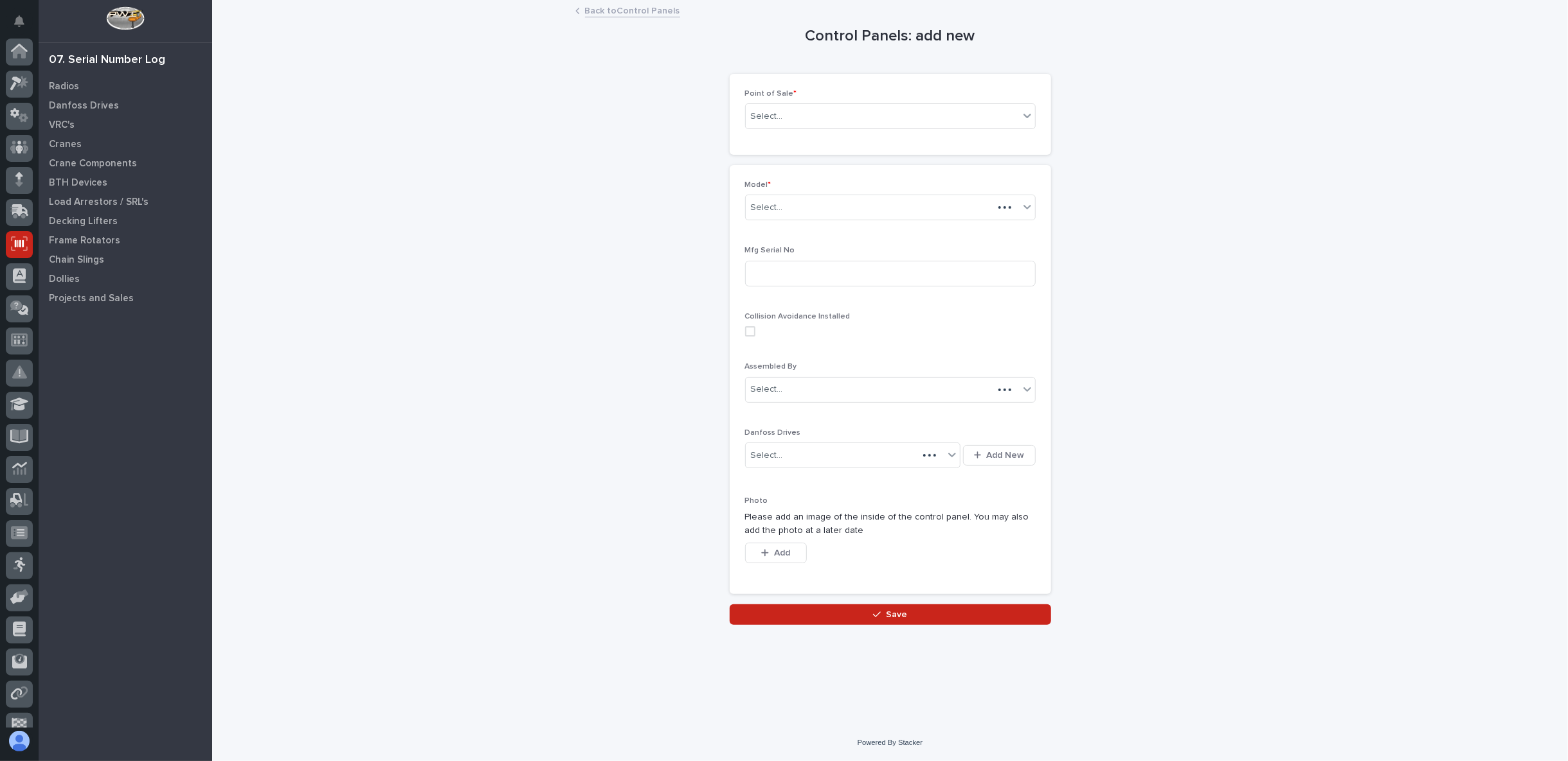
scroll to position [81, 0]
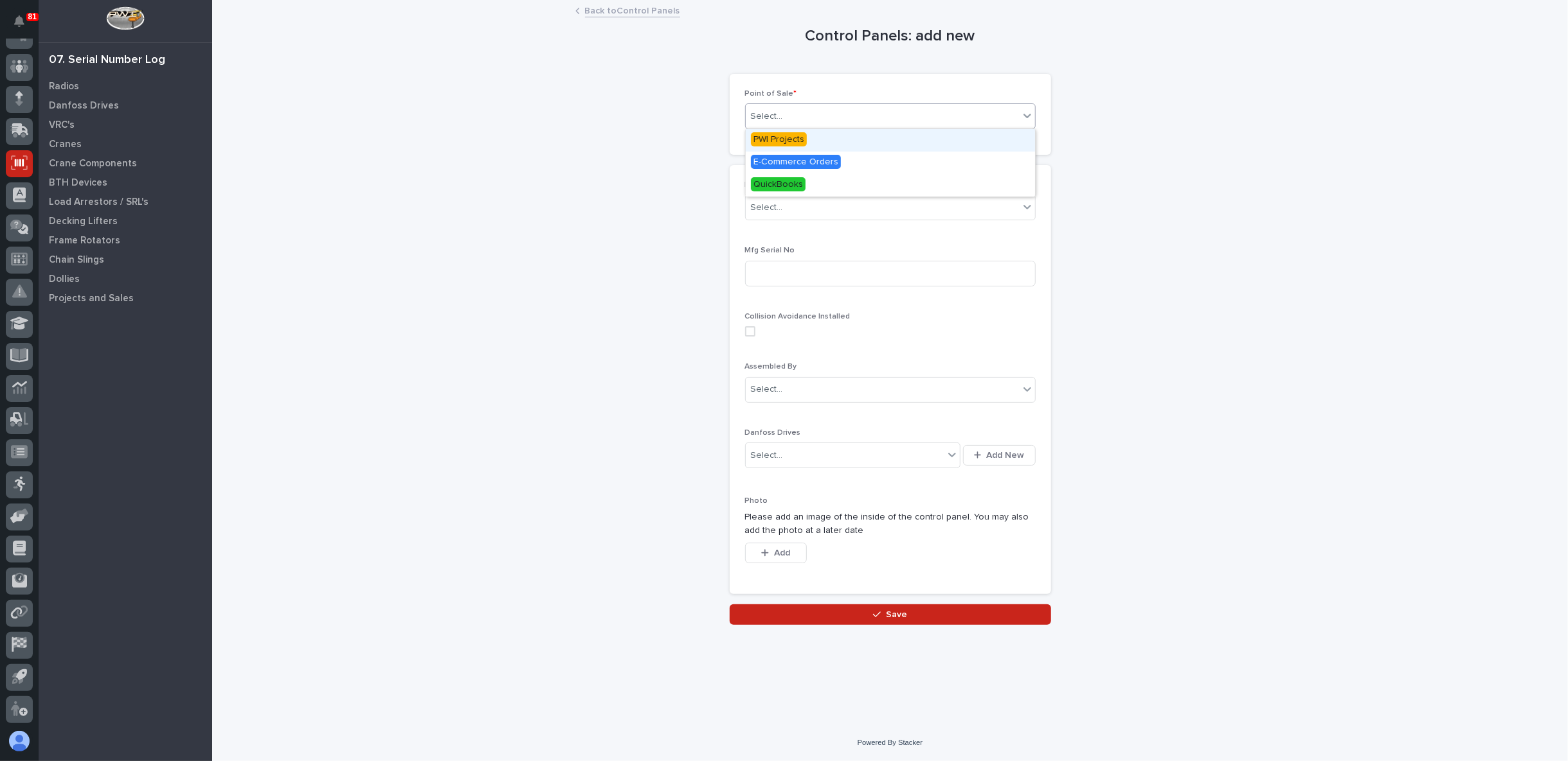
click at [904, 120] on div "Select..." at bounding box center [882, 116] width 273 height 21
click at [769, 137] on span "PWI Projects" at bounding box center [778, 138] width 56 height 14
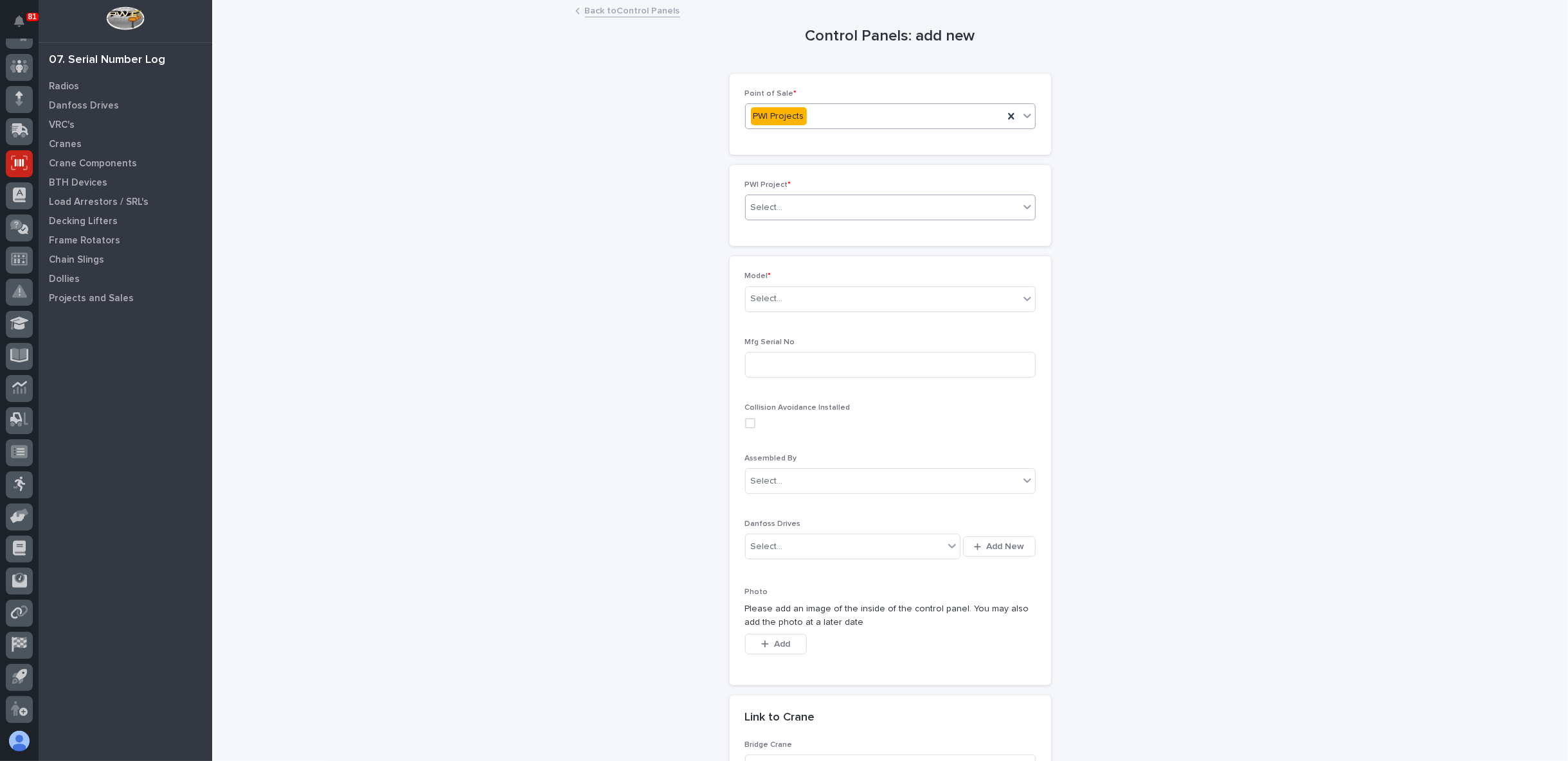
click at [788, 207] on div "Select..." at bounding box center [882, 208] width 273 height 21
type input "*****"
click at [793, 232] on div "27177 - [GEOGRAPHIC_DATA] - CTK Industrial Service Company LLC - STT-170-150-54" at bounding box center [884, 231] width 289 height 22
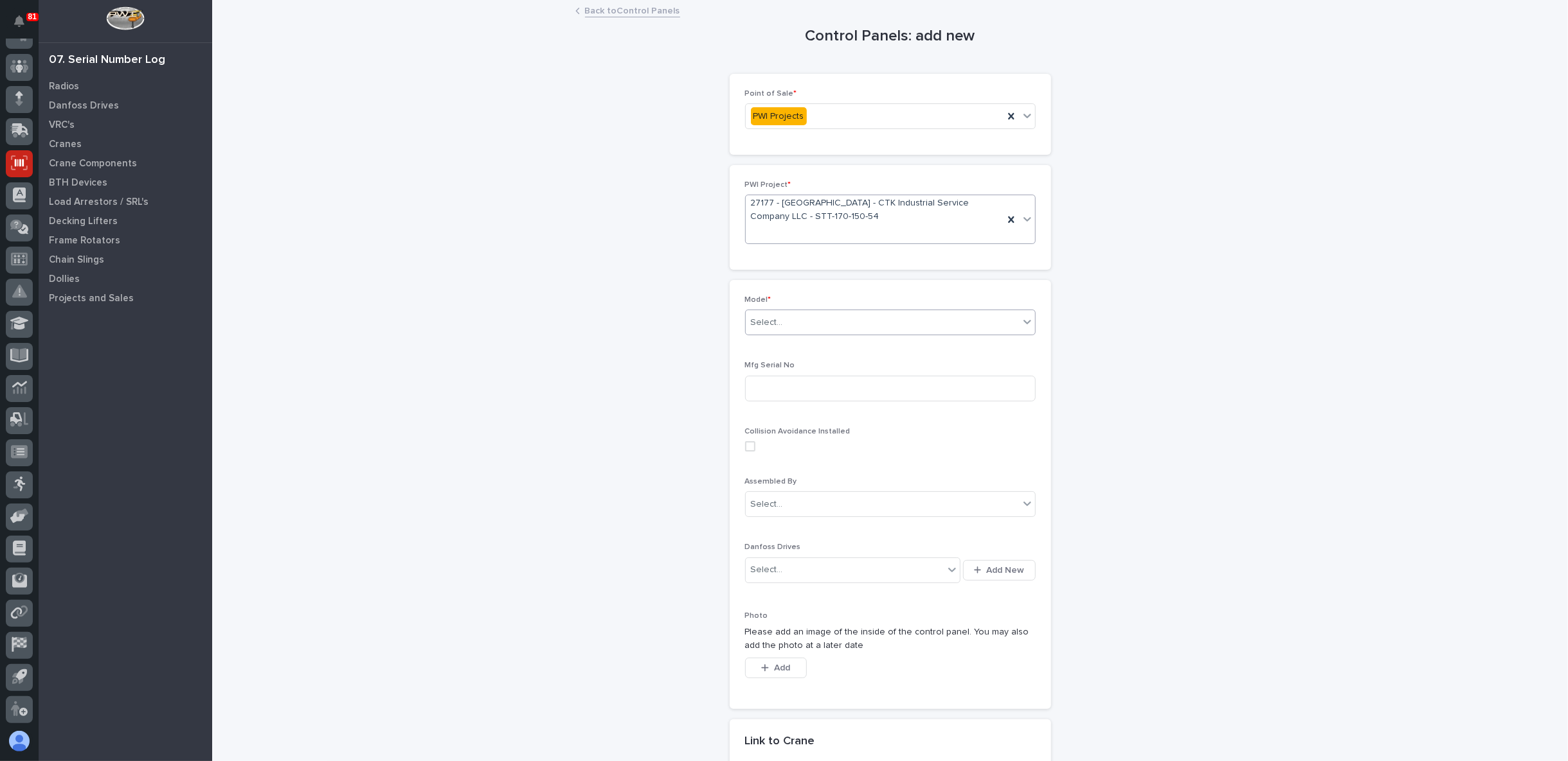
click at [781, 327] on div "Select..." at bounding box center [882, 322] width 273 height 21
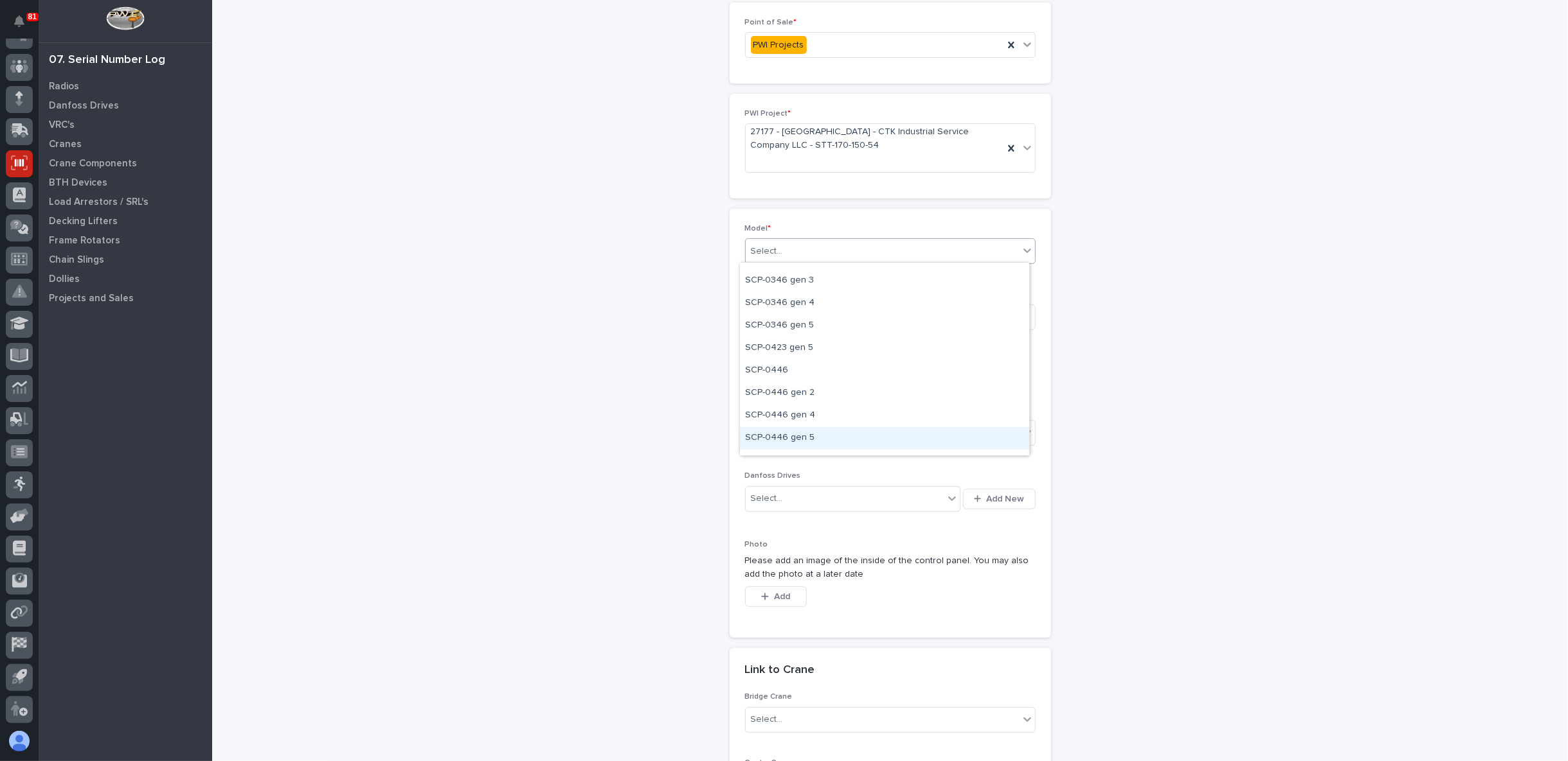
drag, startPoint x: 784, startPoint y: 449, endPoint x: 784, endPoint y: 438, distance: 11.0
click at [784, 438] on div "SCP-0446 gen 5" at bounding box center [884, 438] width 289 height 22
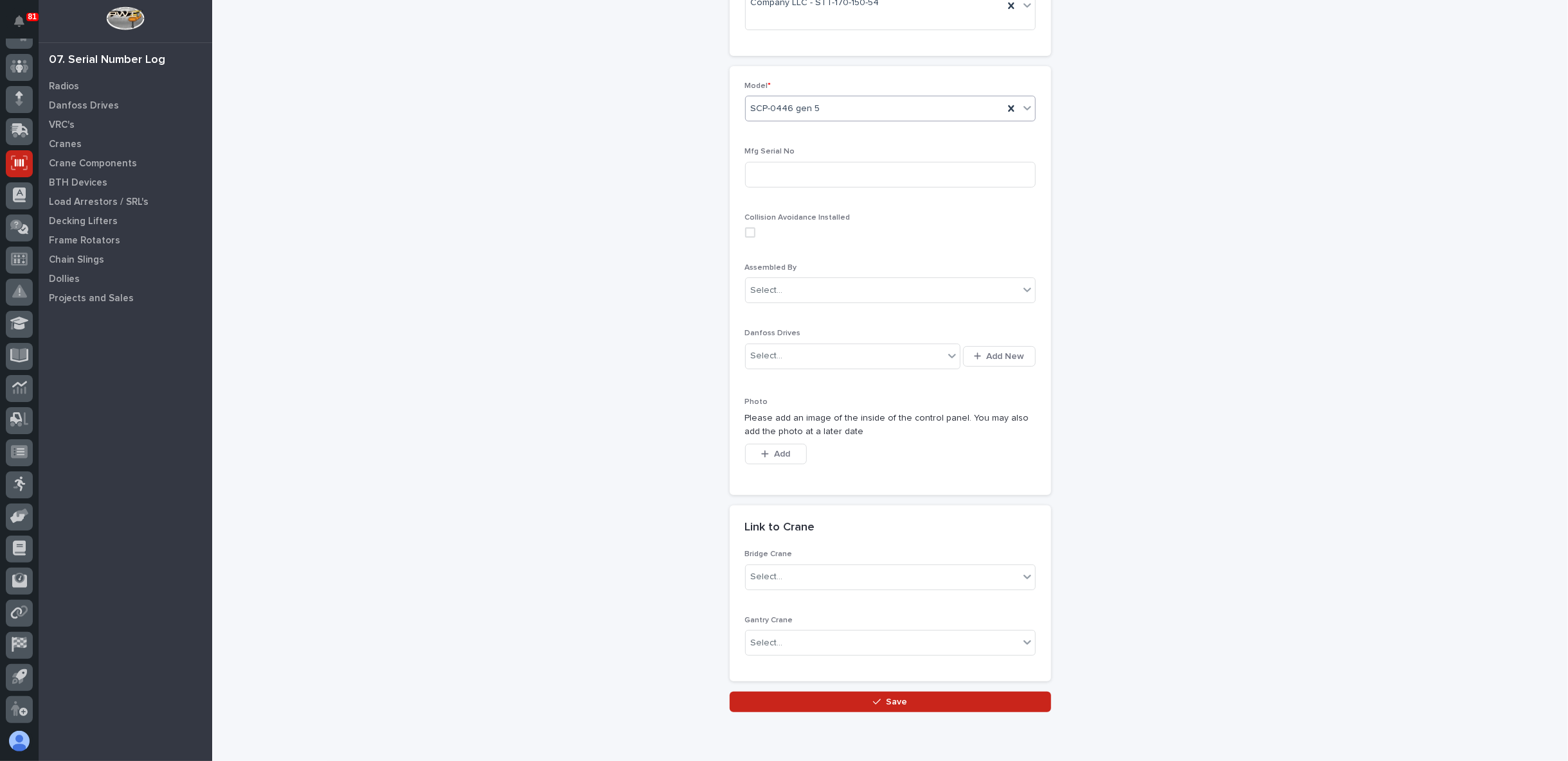
scroll to position [262, 0]
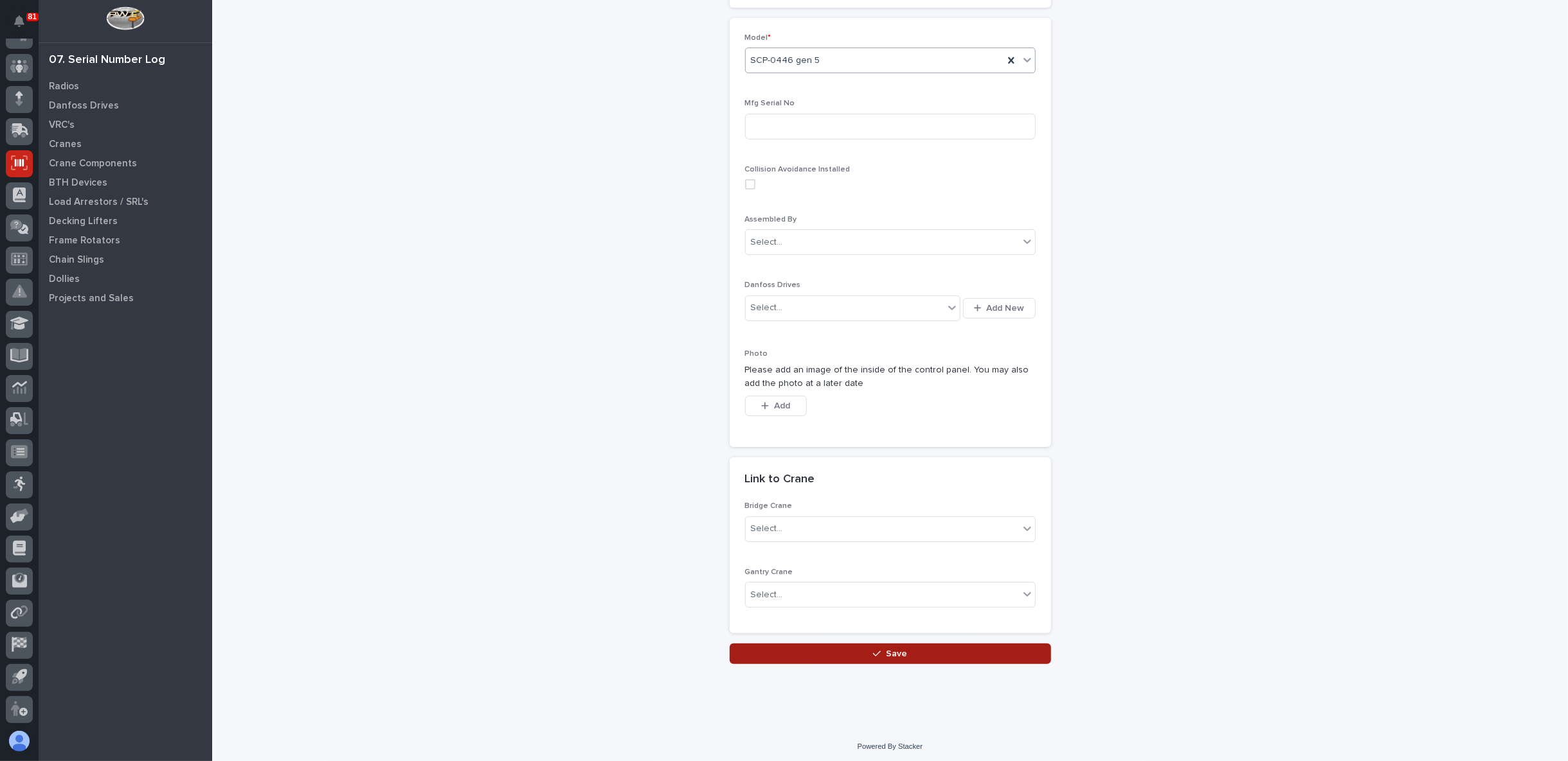
click at [810, 647] on button "Save" at bounding box center [890, 654] width 321 height 20
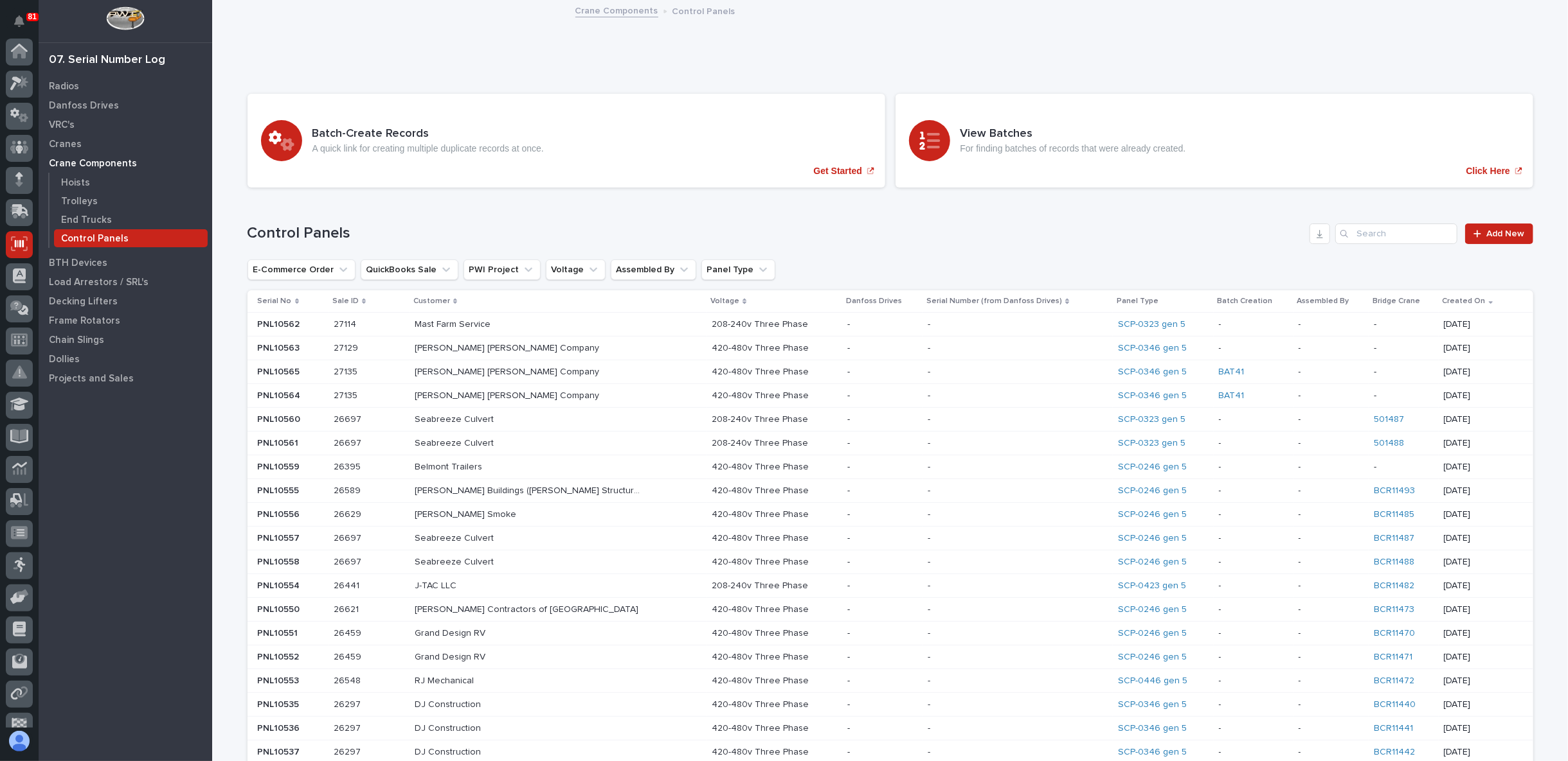
scroll to position [81, 0]
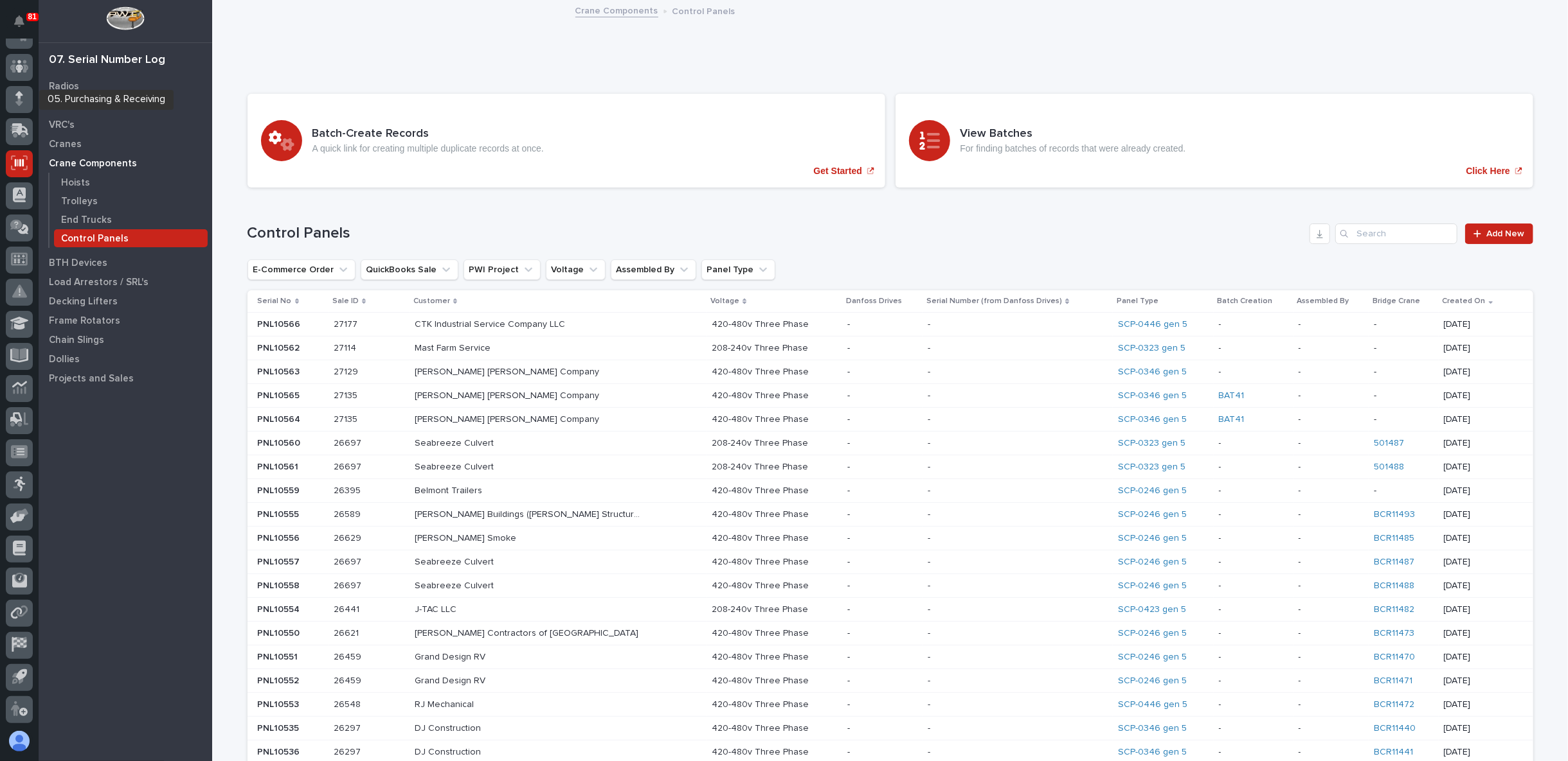
click at [16, 115] on div at bounding box center [18, 101] width 27 height 32
click at [24, 132] on icon at bounding box center [20, 129] width 17 height 12
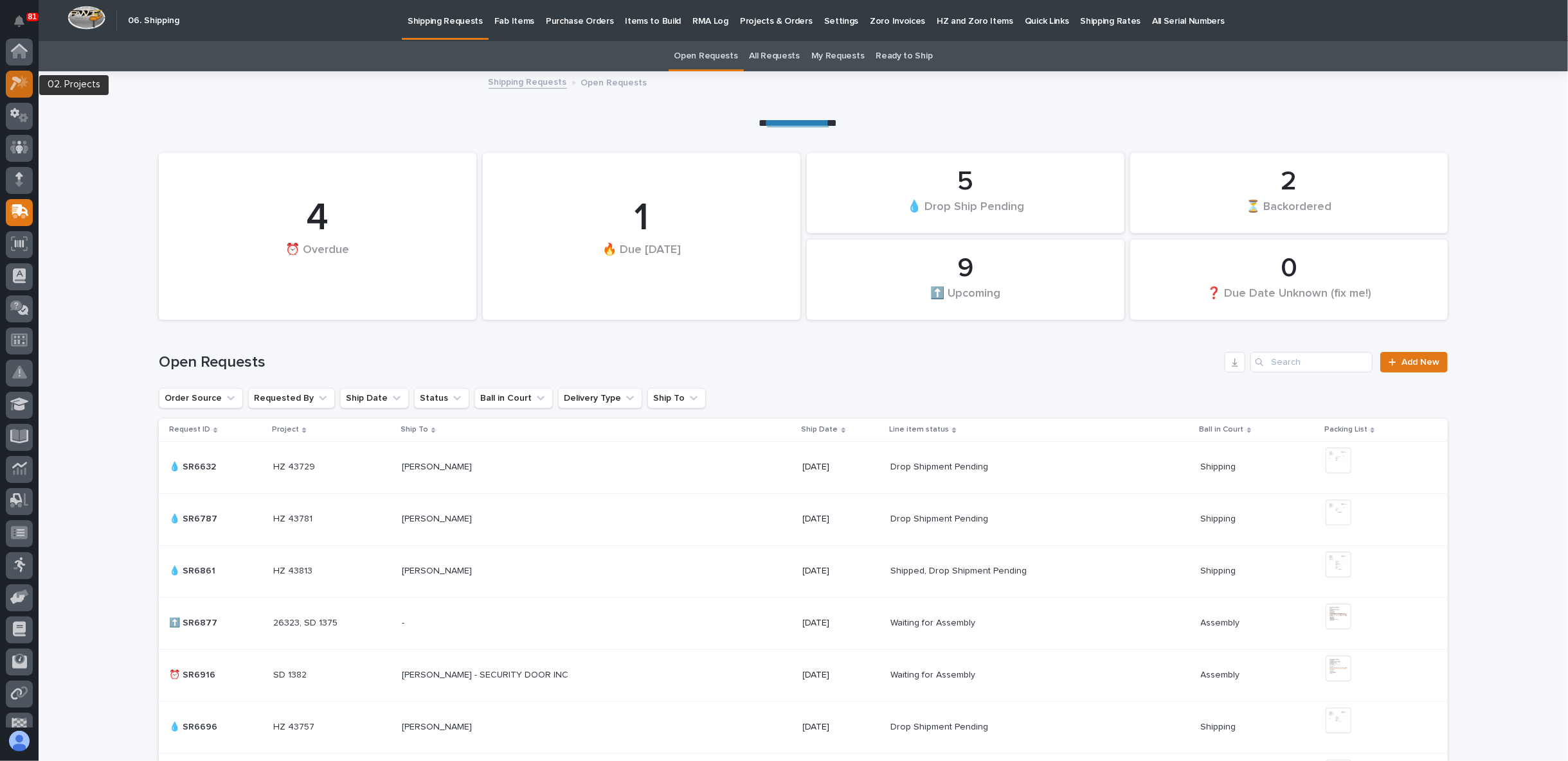
click at [13, 81] on icon at bounding box center [19, 83] width 18 height 15
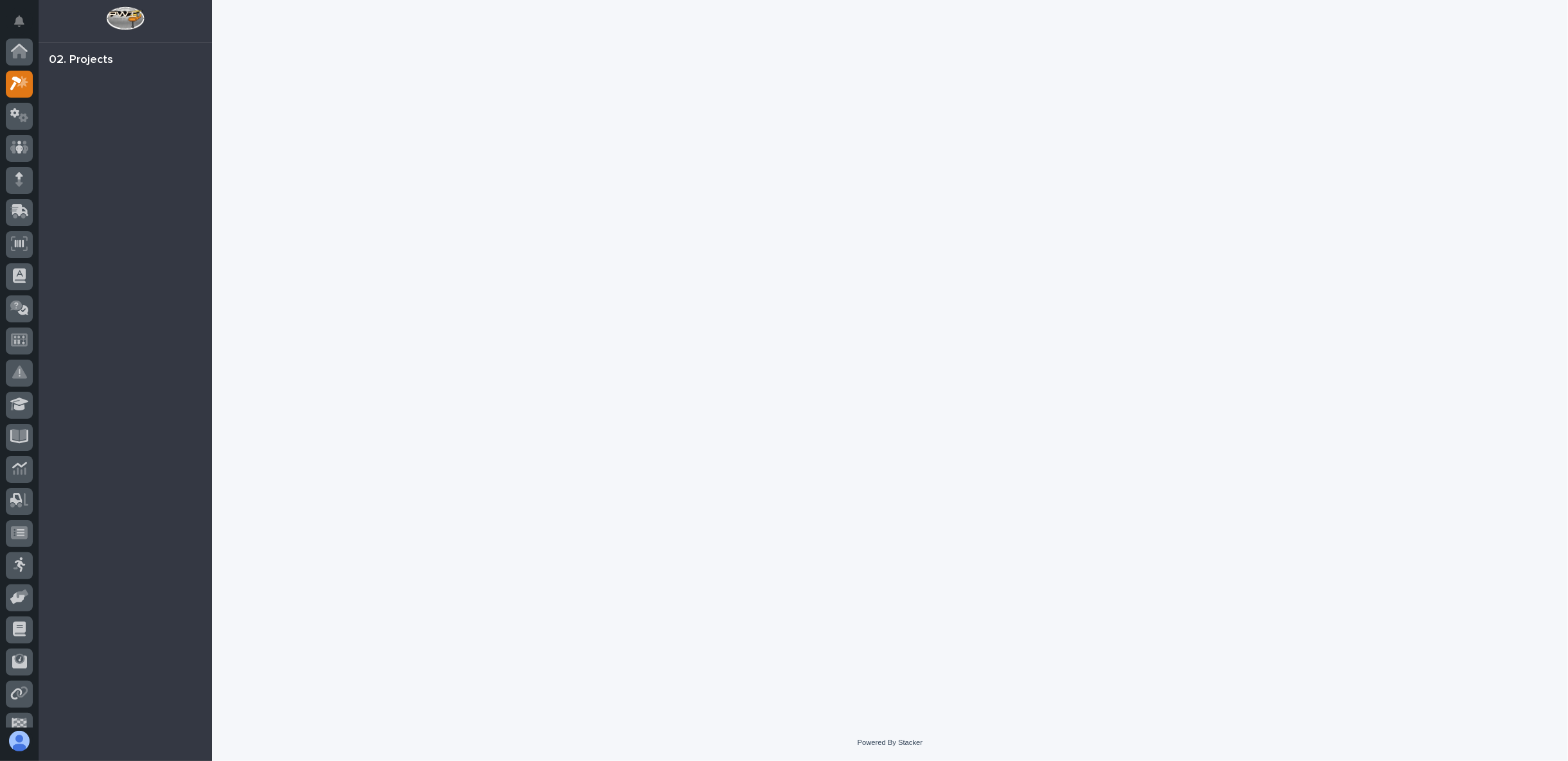
scroll to position [32, 0]
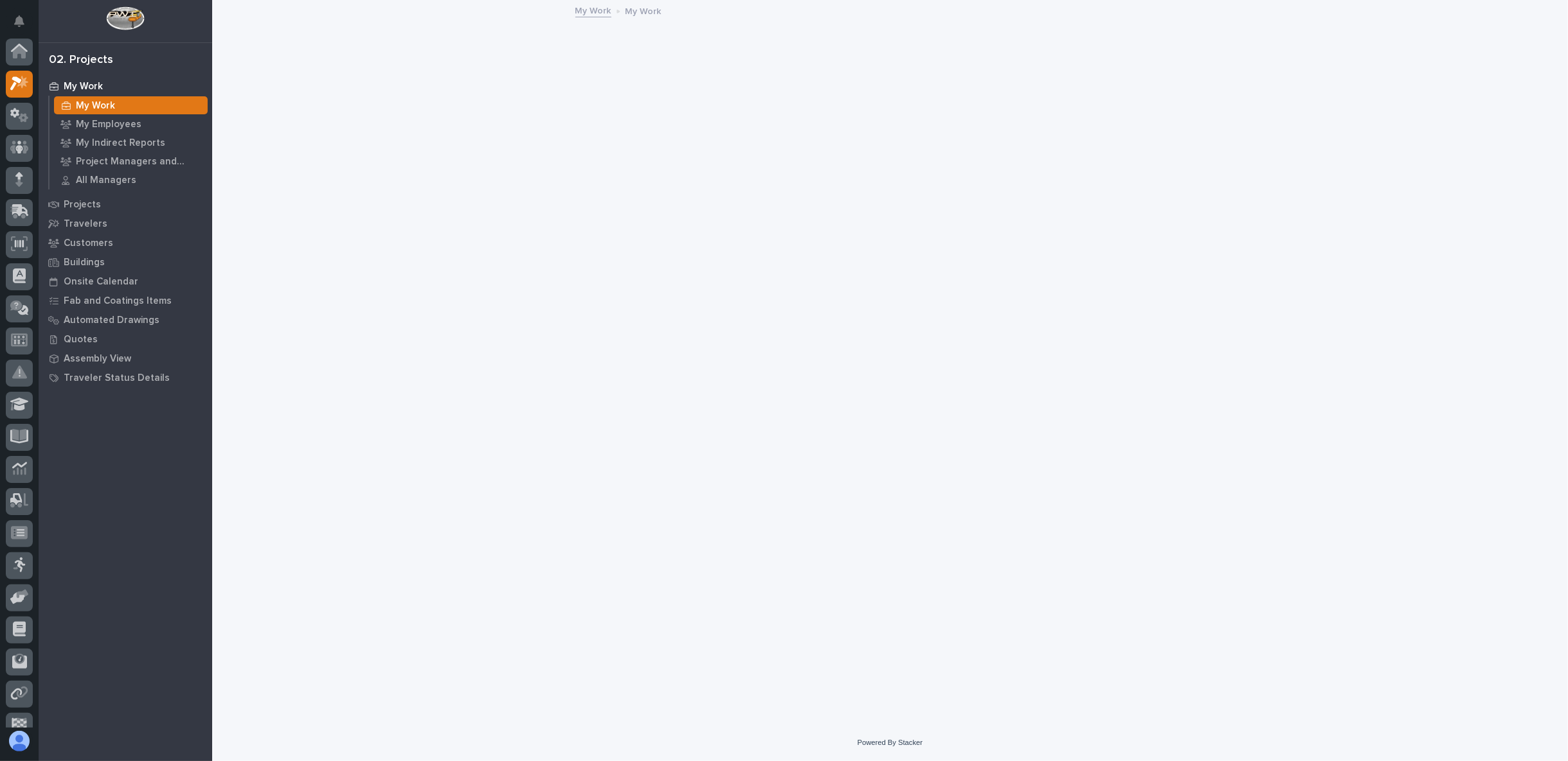
scroll to position [32, 0]
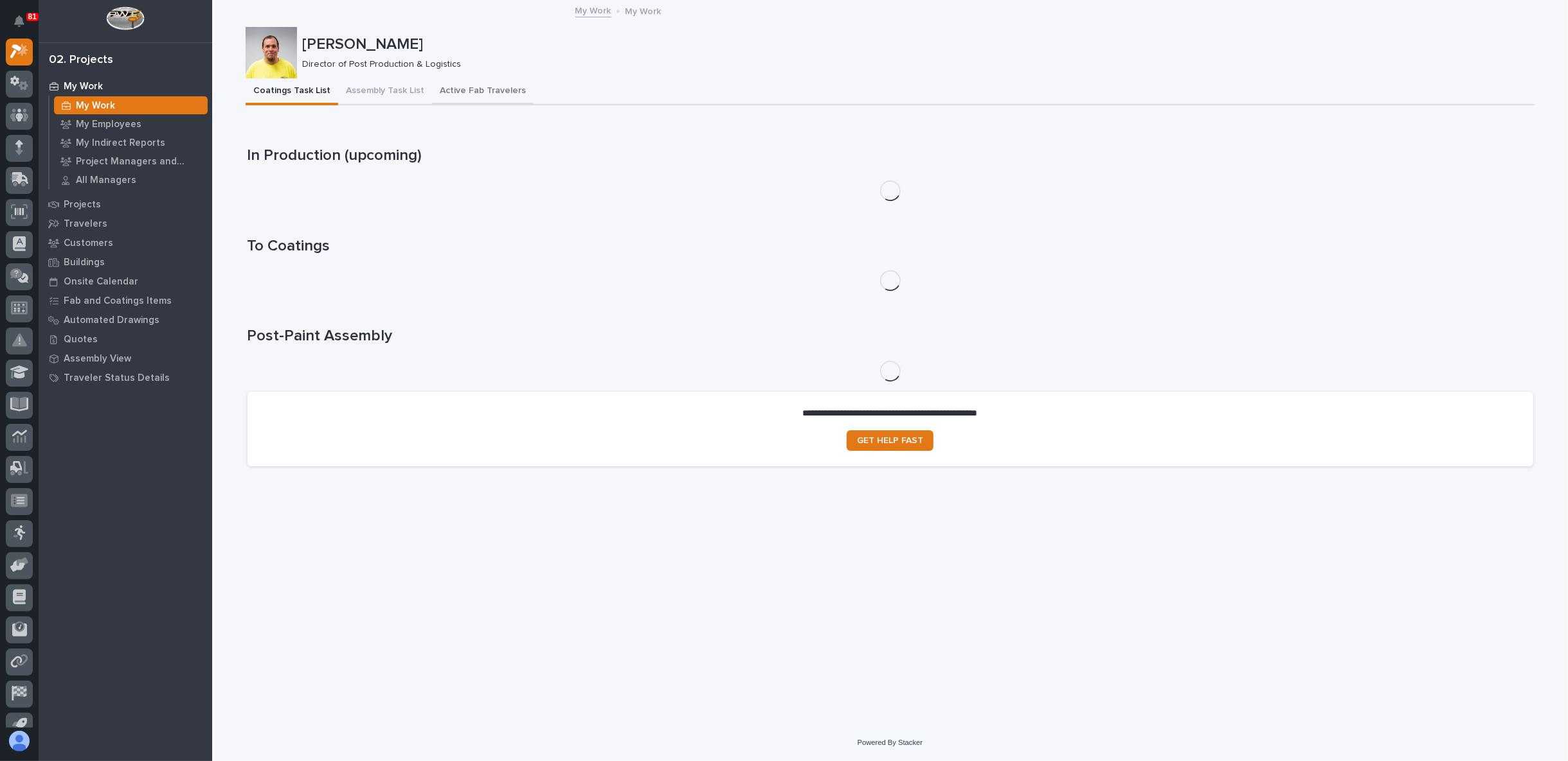
click at [454, 88] on button "Active Fab Travelers" at bounding box center [483, 91] width 102 height 27
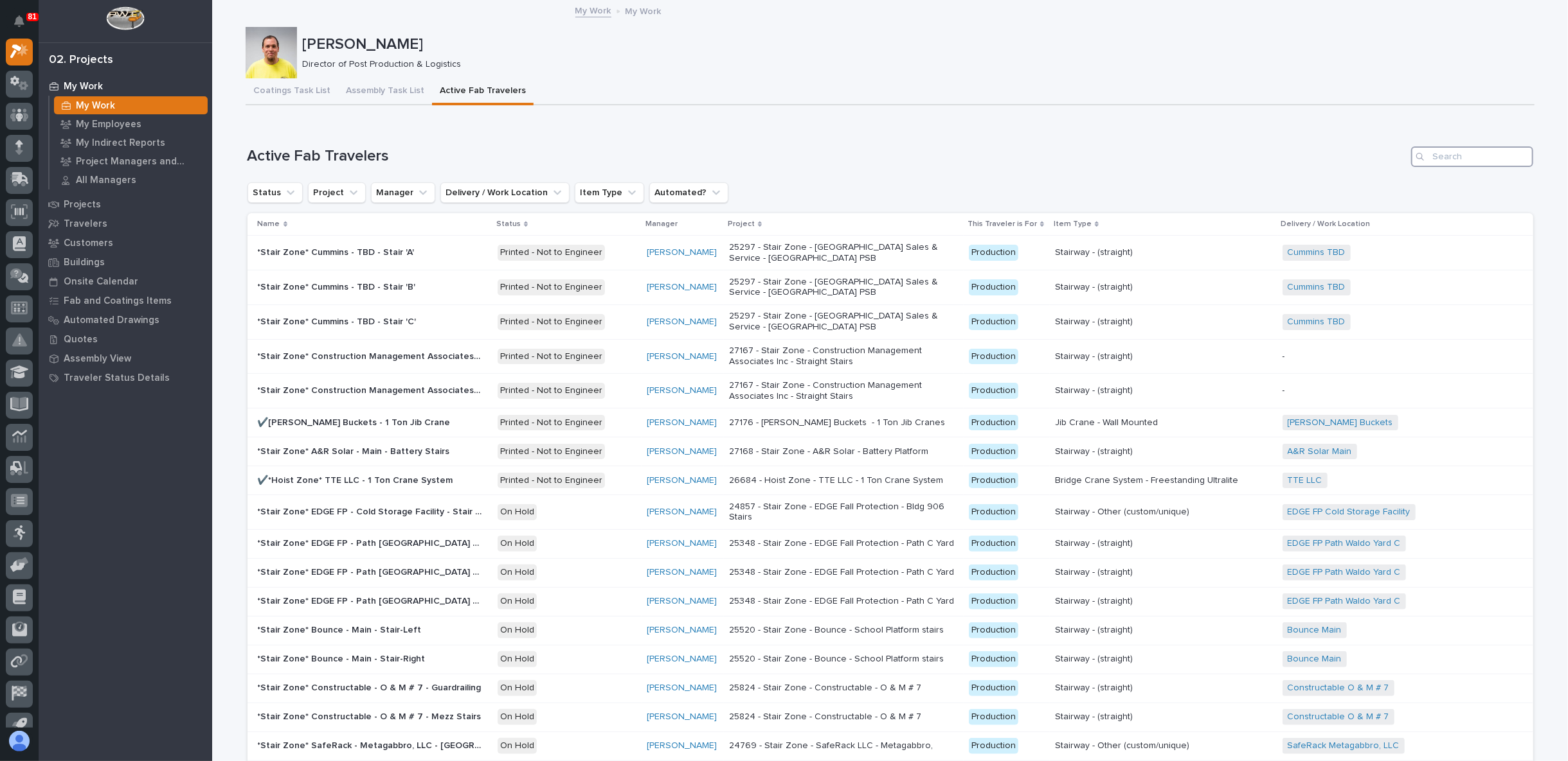
click at [1430, 162] on input "Search" at bounding box center [1472, 157] width 122 height 20
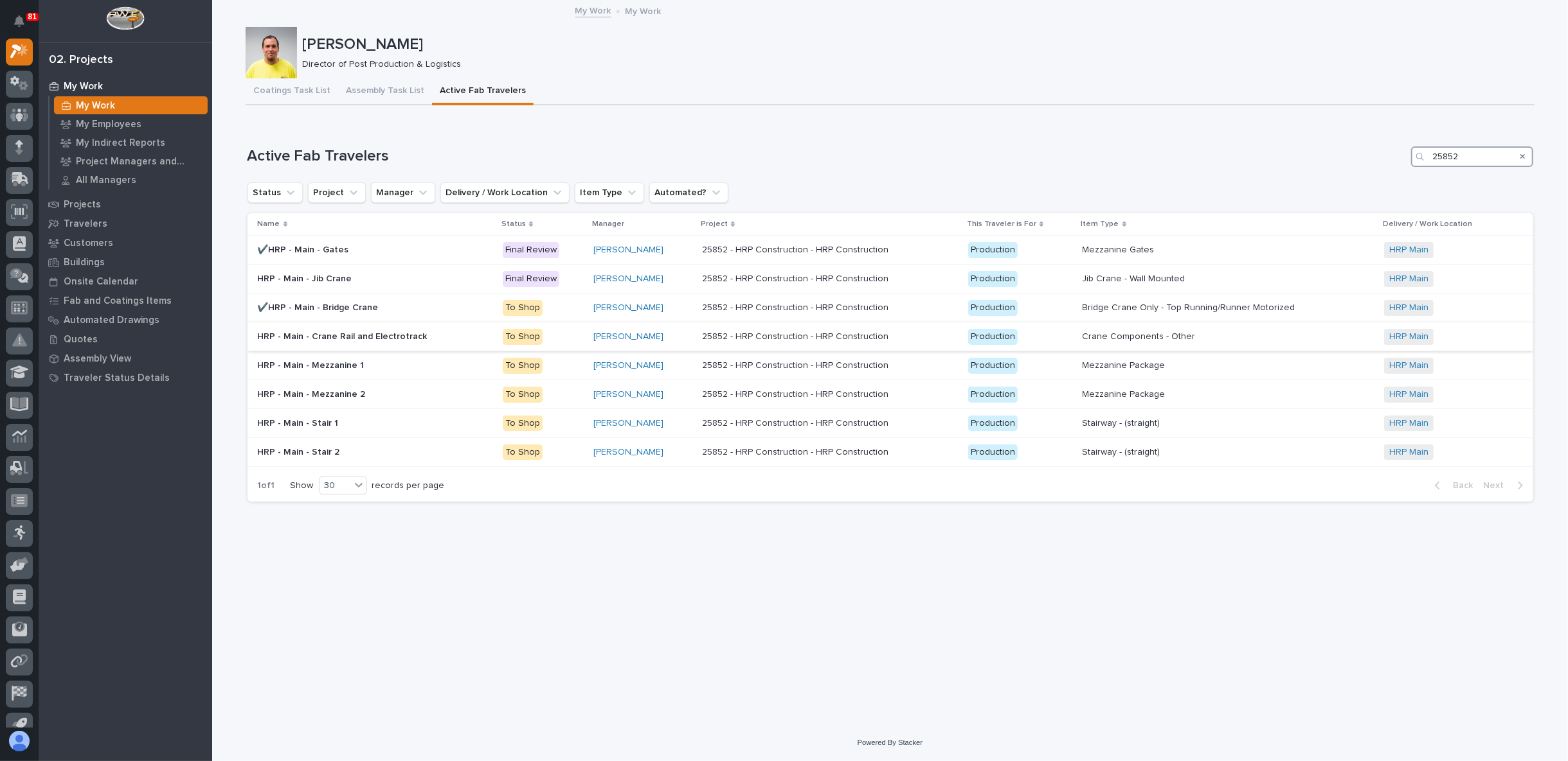
type input "25852"
click at [657, 338] on div "Jim Hartung" at bounding box center [642, 337] width 99 height 11
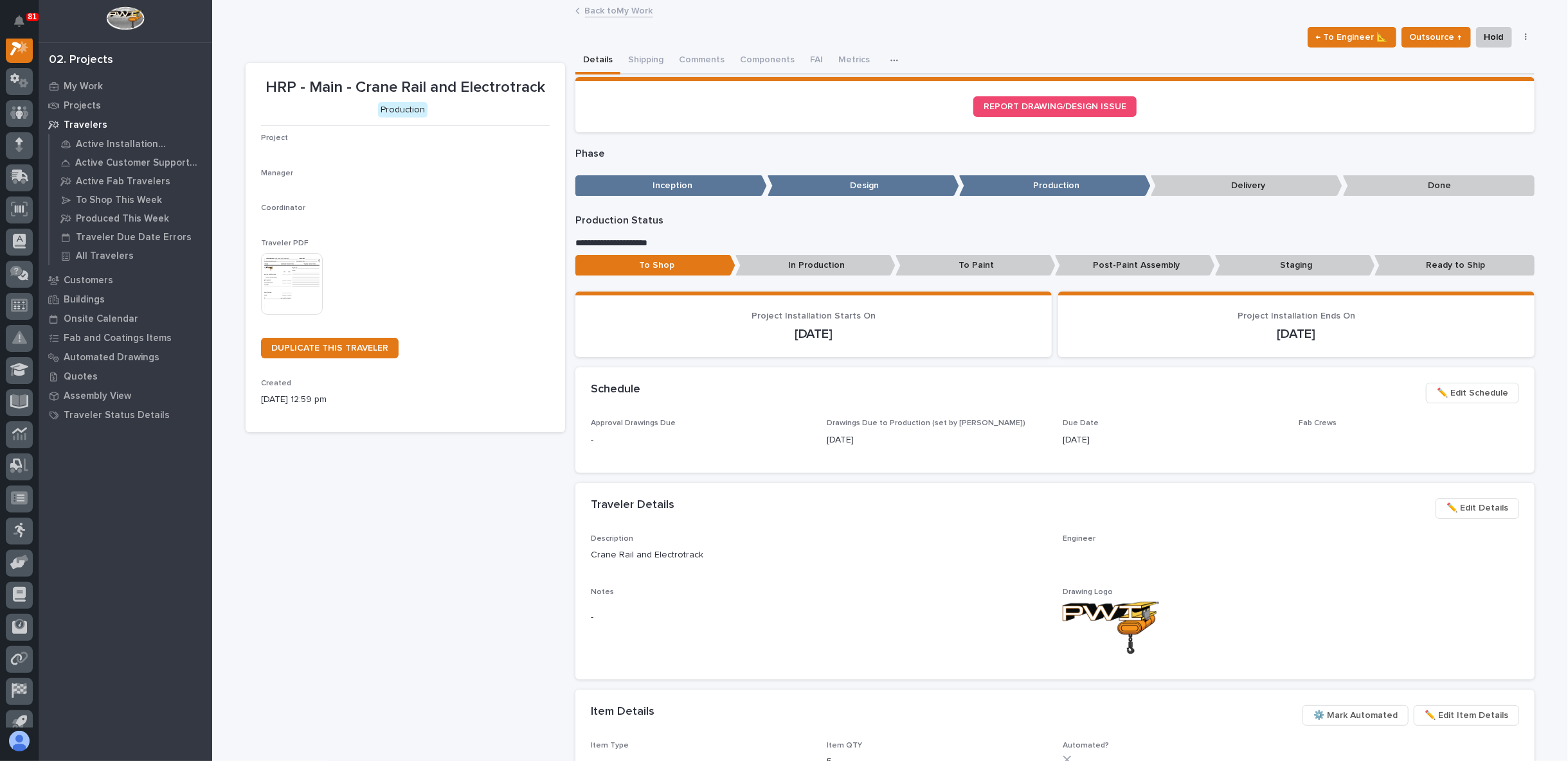
scroll to position [32, 0]
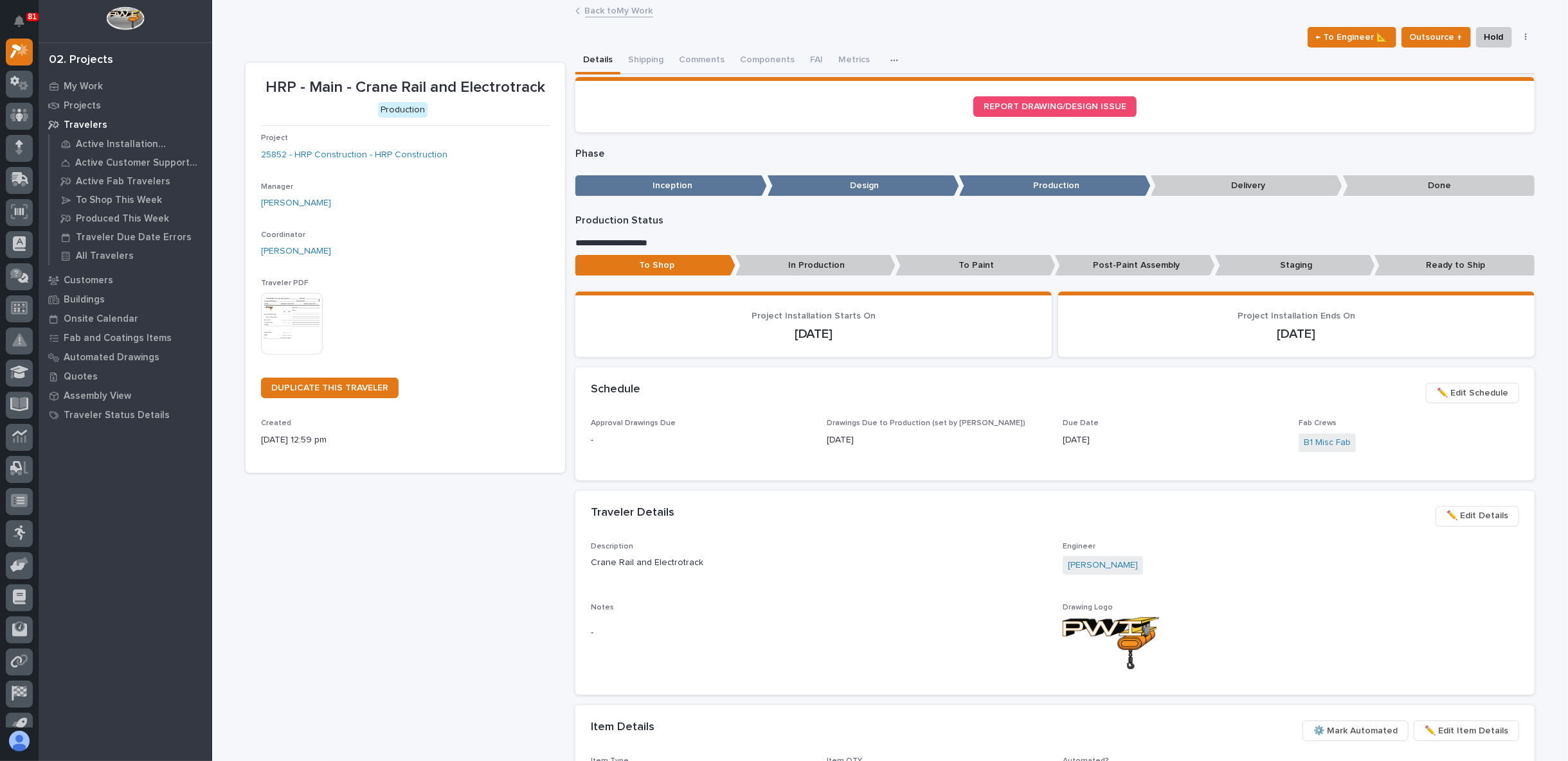
click at [606, 10] on link "Back to My Work" at bounding box center [619, 10] width 68 height 15
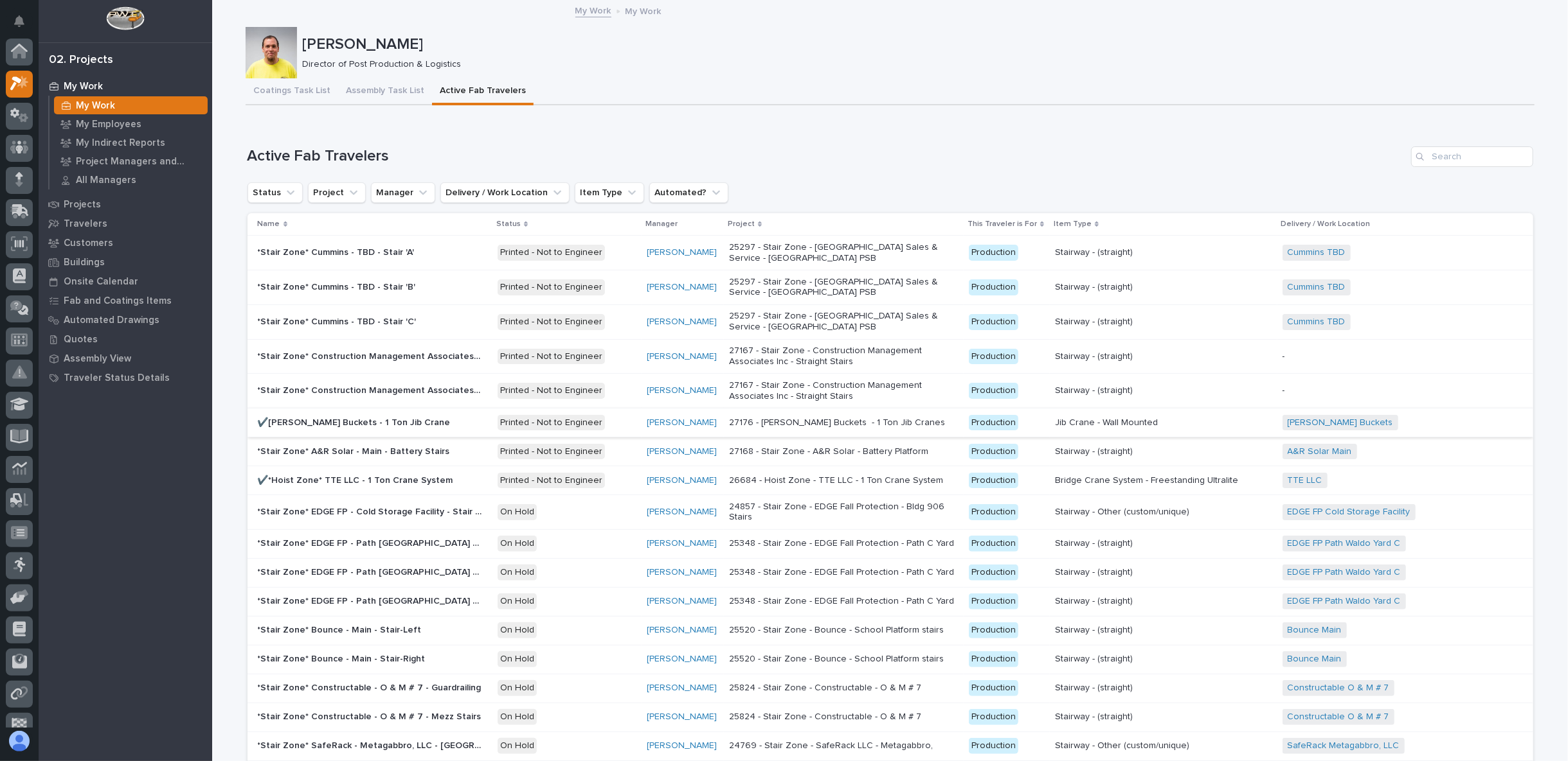
scroll to position [35, 0]
click at [22, 171] on icon at bounding box center [19, 177] width 18 height 15
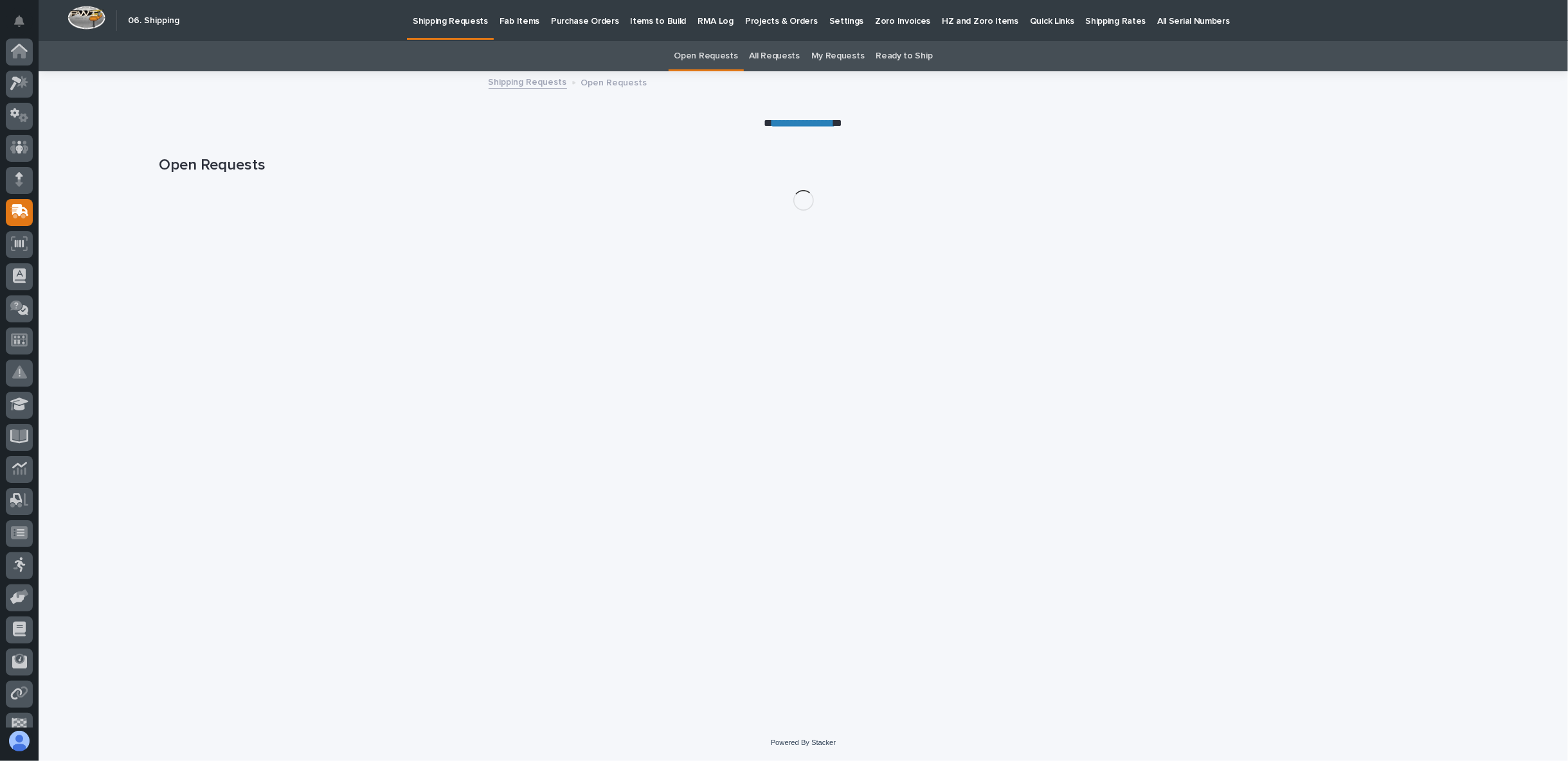
scroll to position [81, 0]
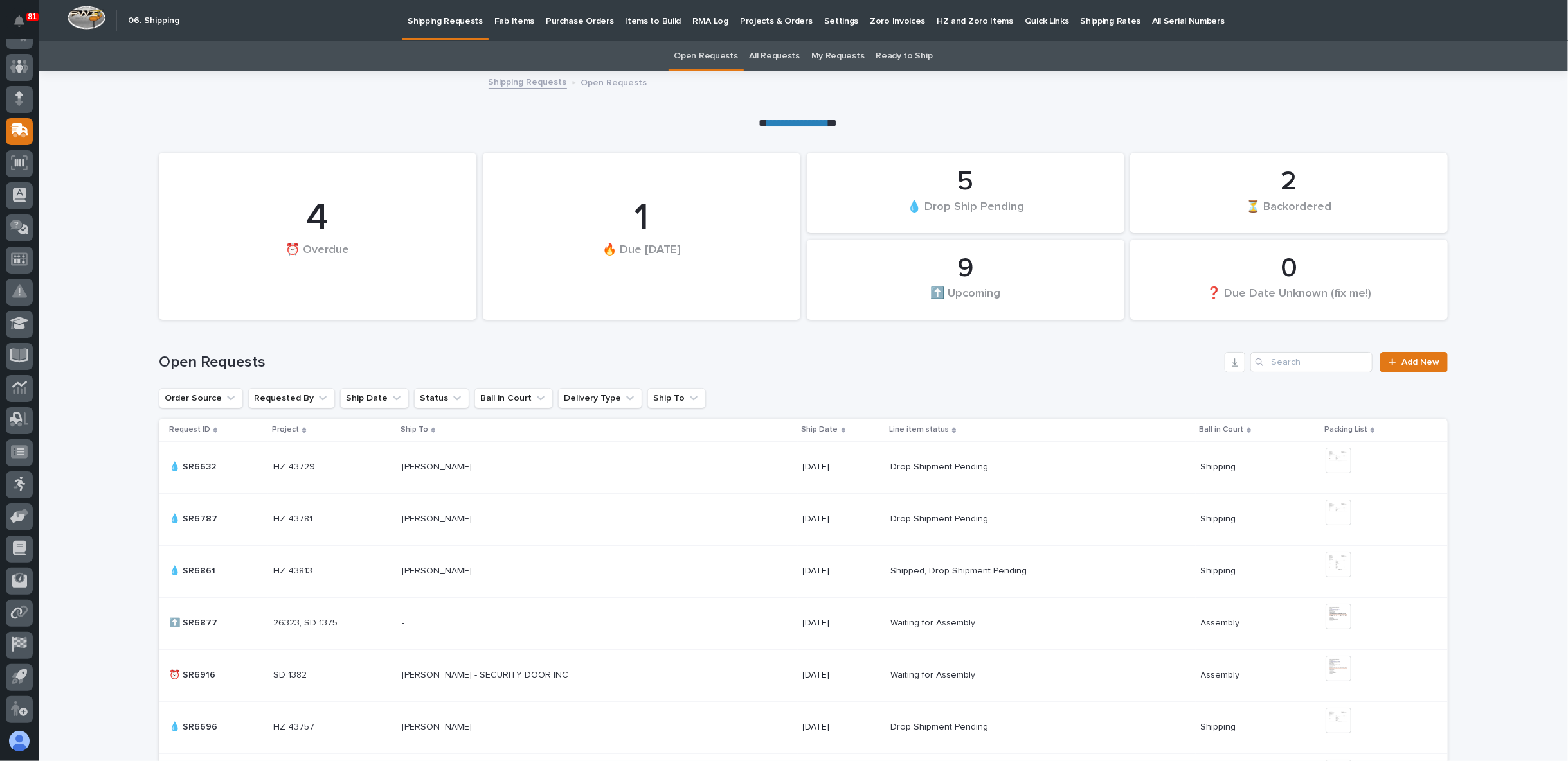
click at [513, 13] on p "Fab Items" at bounding box center [514, 13] width 40 height 27
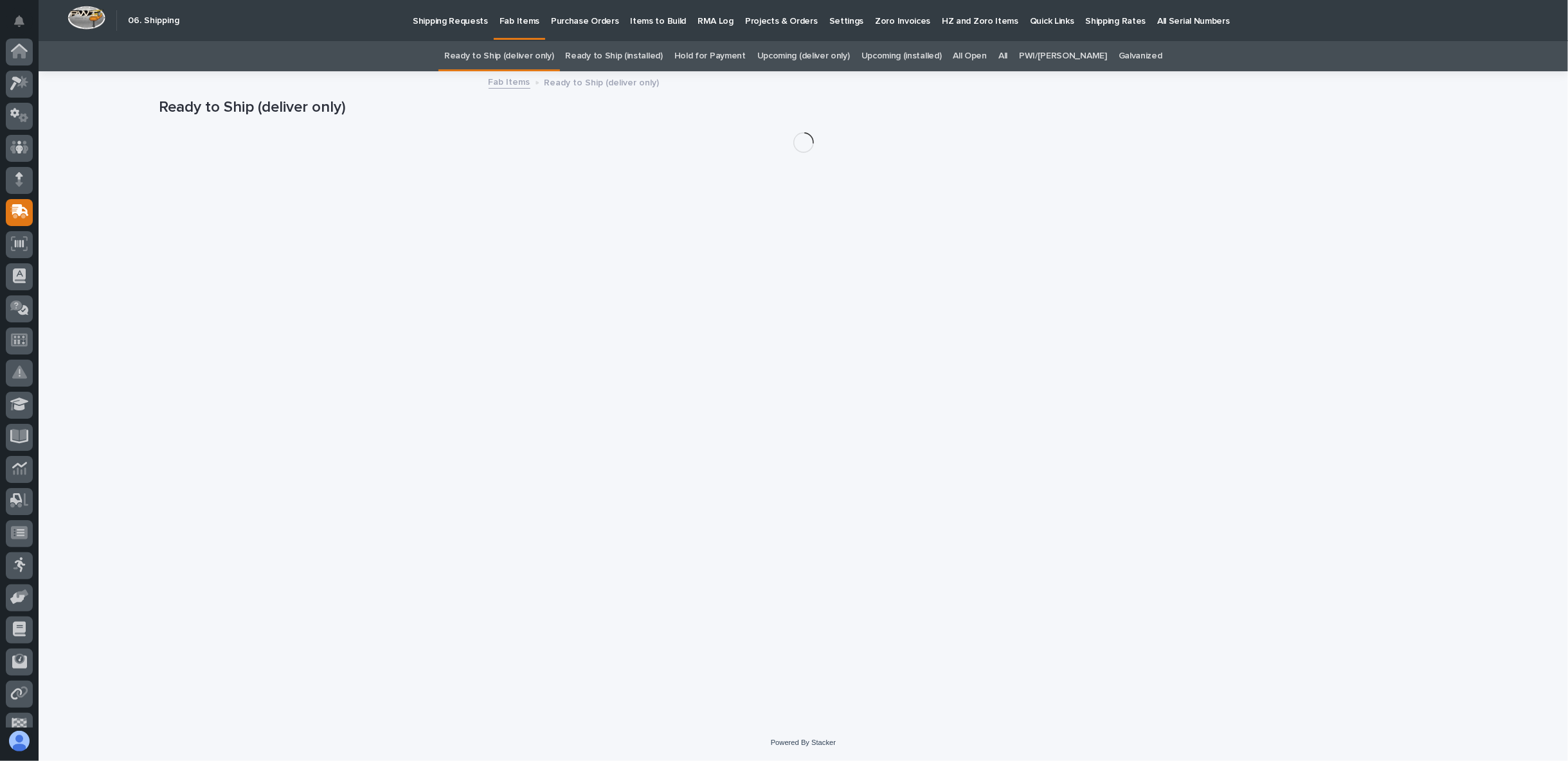
scroll to position [81, 0]
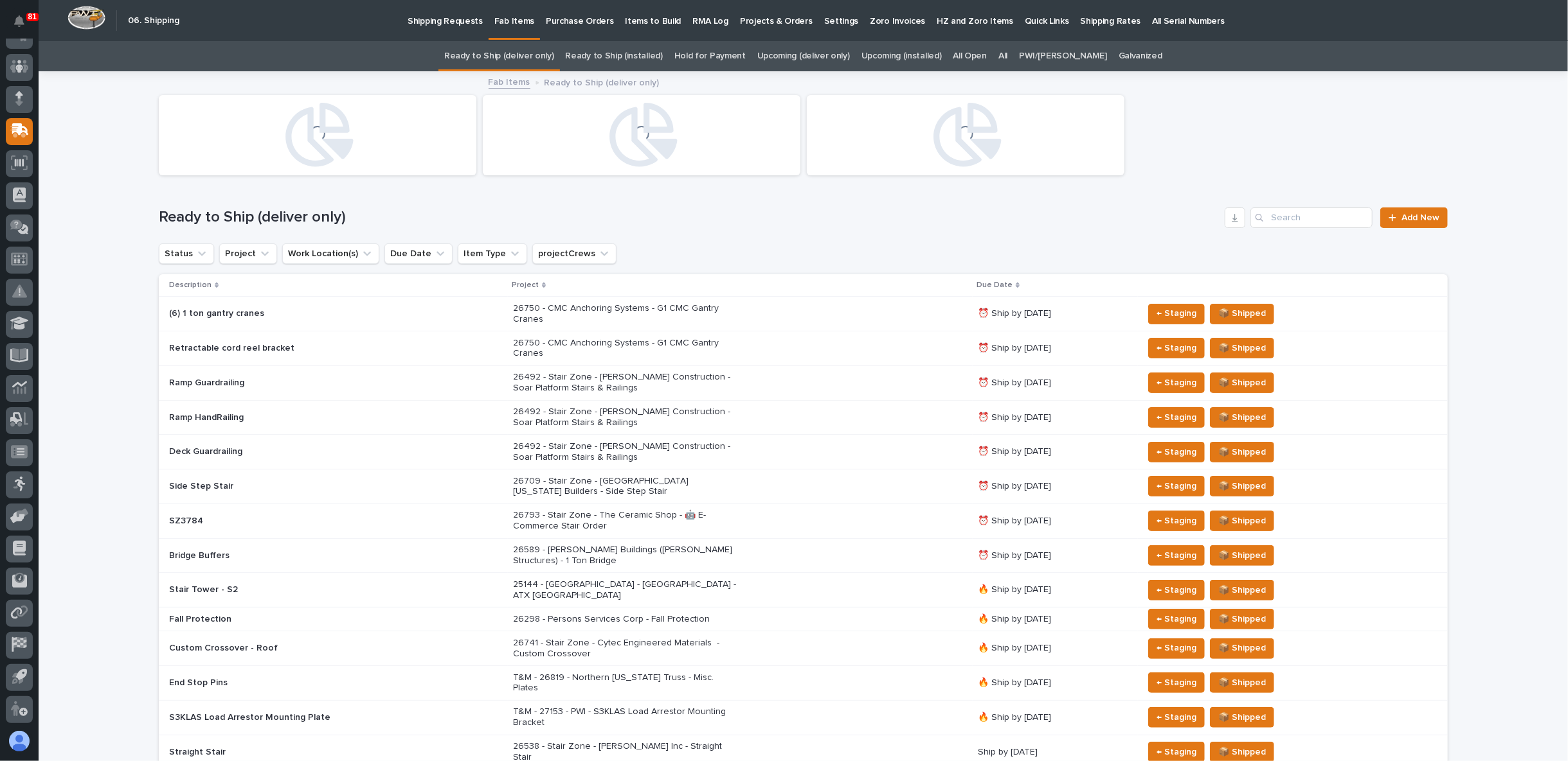
click at [1013, 55] on div "All" at bounding box center [1002, 56] width 20 height 30
click at [1007, 56] on link "All" at bounding box center [1003, 56] width 9 height 30
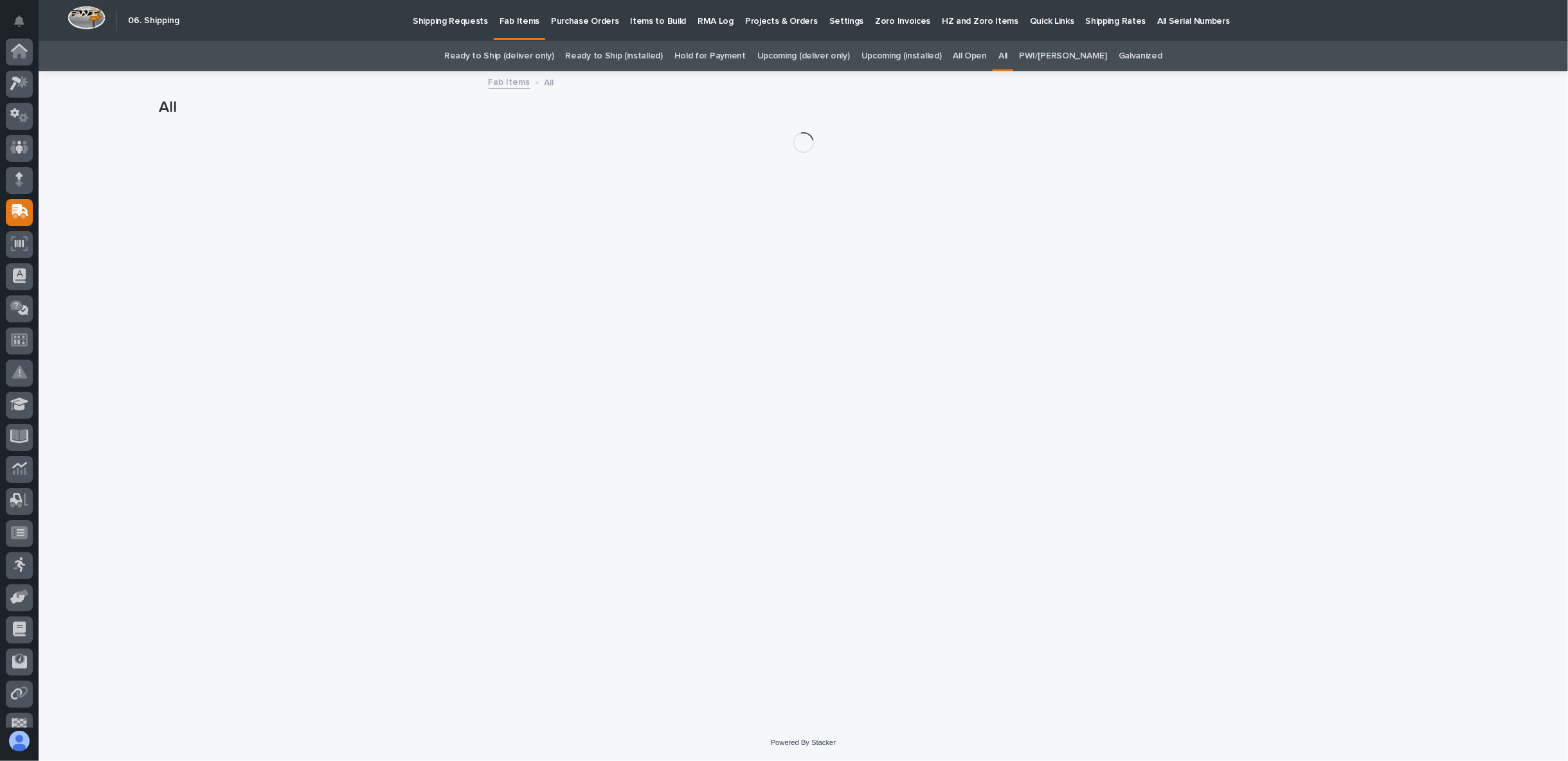
scroll to position [81, 0]
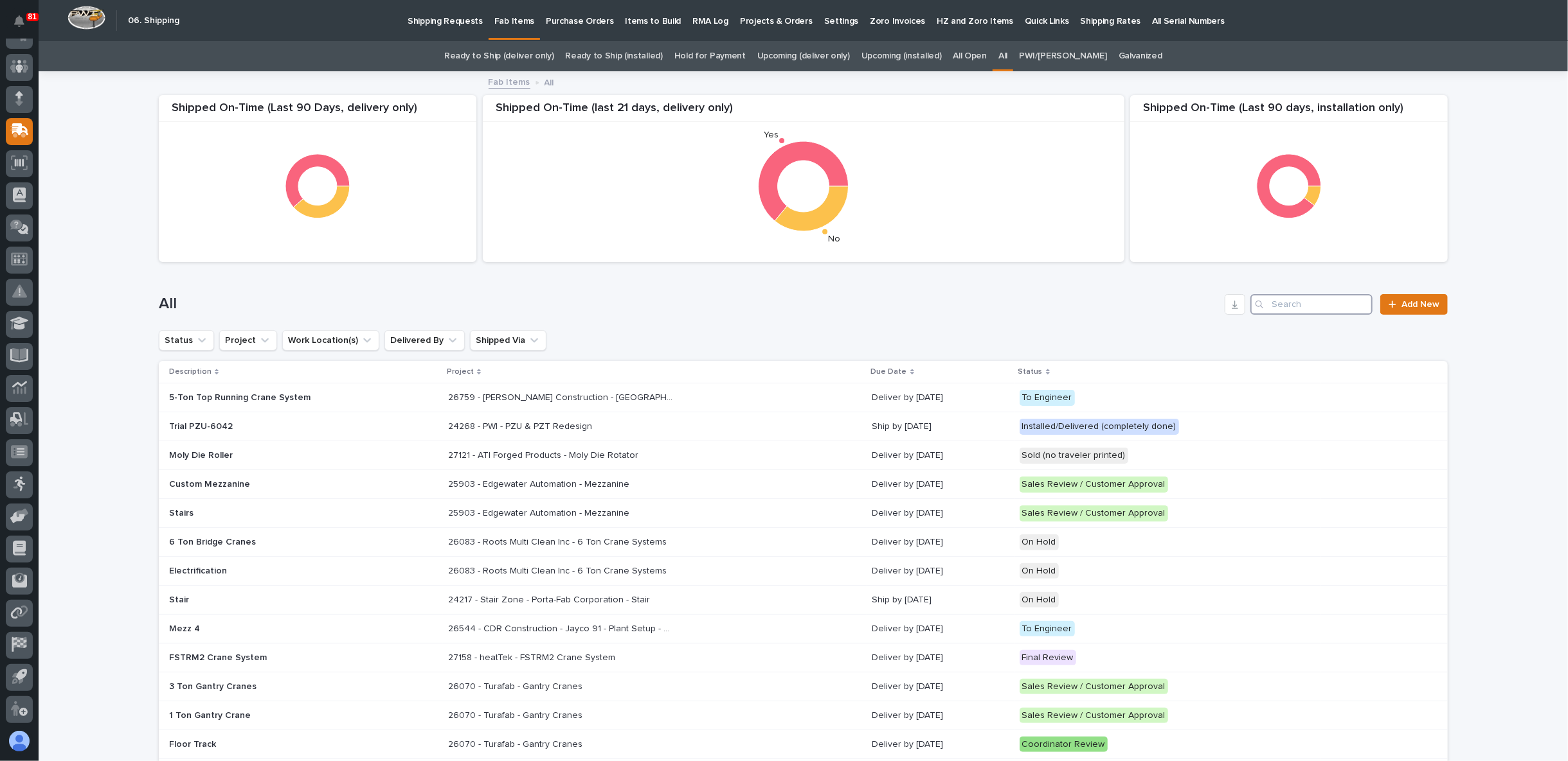
click at [1282, 302] on input "Search" at bounding box center [1311, 304] width 122 height 20
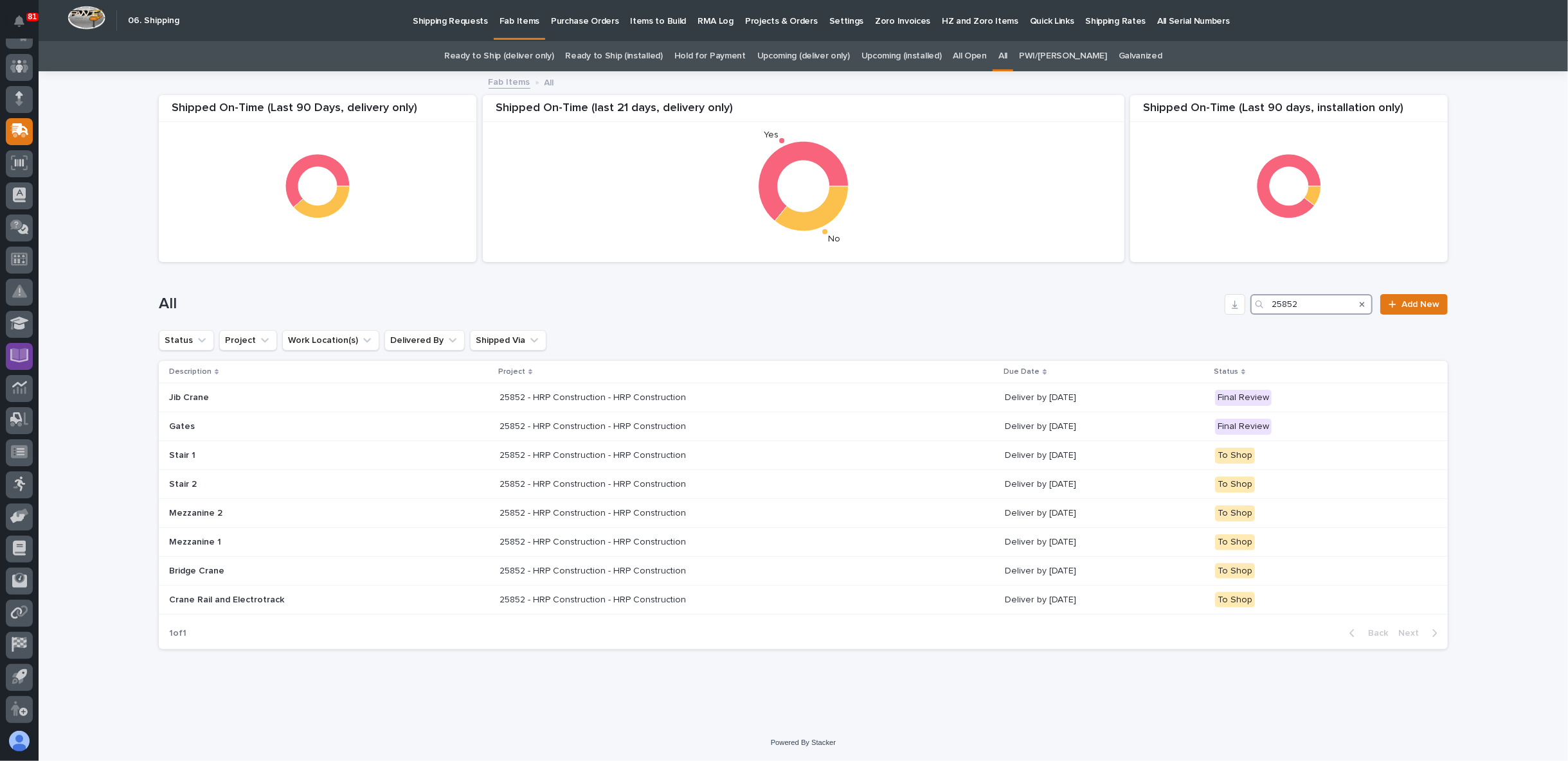
type input "25852"
drag, startPoint x: 373, startPoint y: 556, endPoint x: 122, endPoint y: 469, distance: 265.7
click at [123, 469] on div "Loading... Saving… Loading... Saving… Shipped On-Time (Last 90 days, installati…" at bounding box center [803, 398] width 1529 height 652
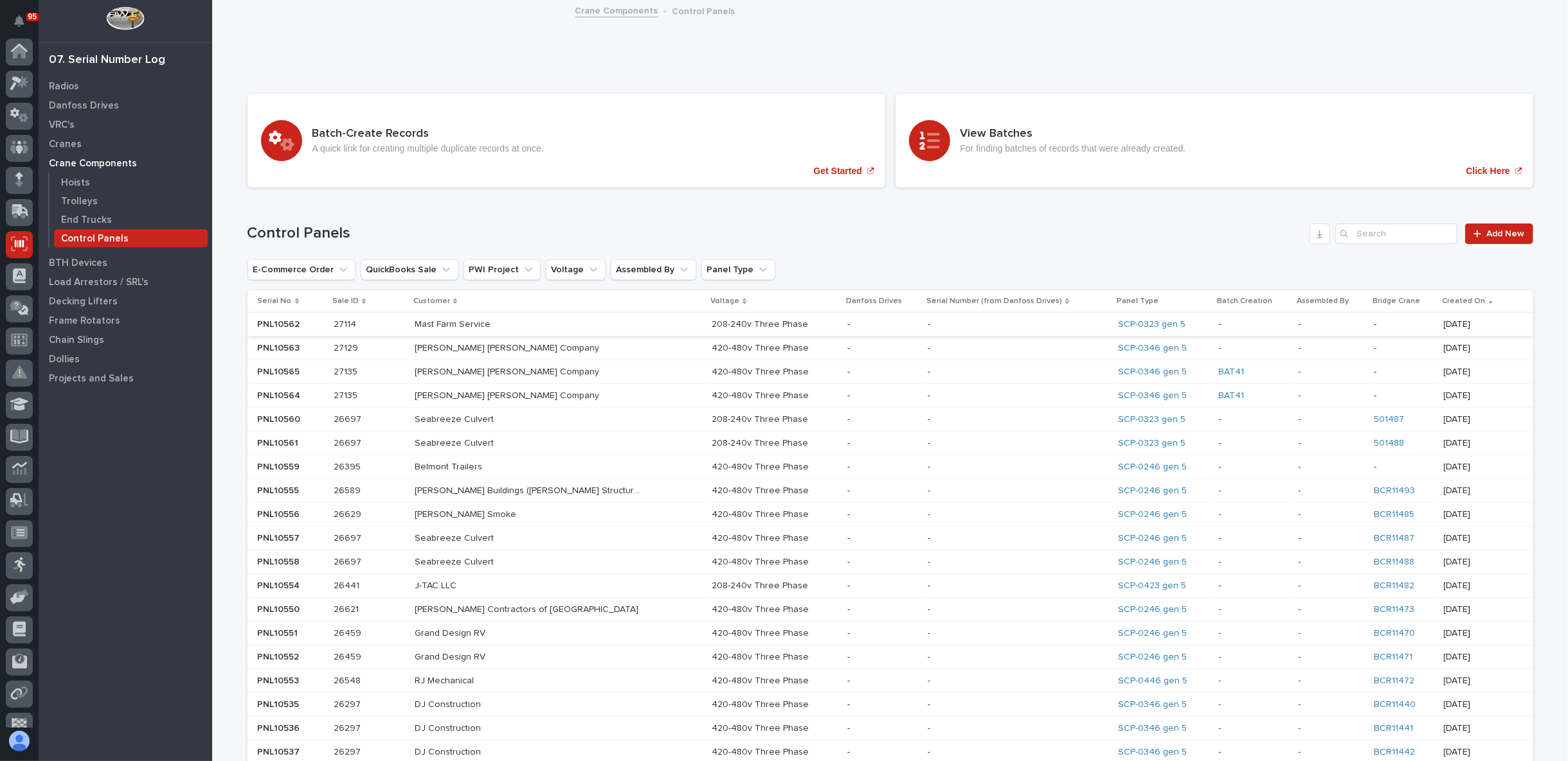
scroll to position [81, 0]
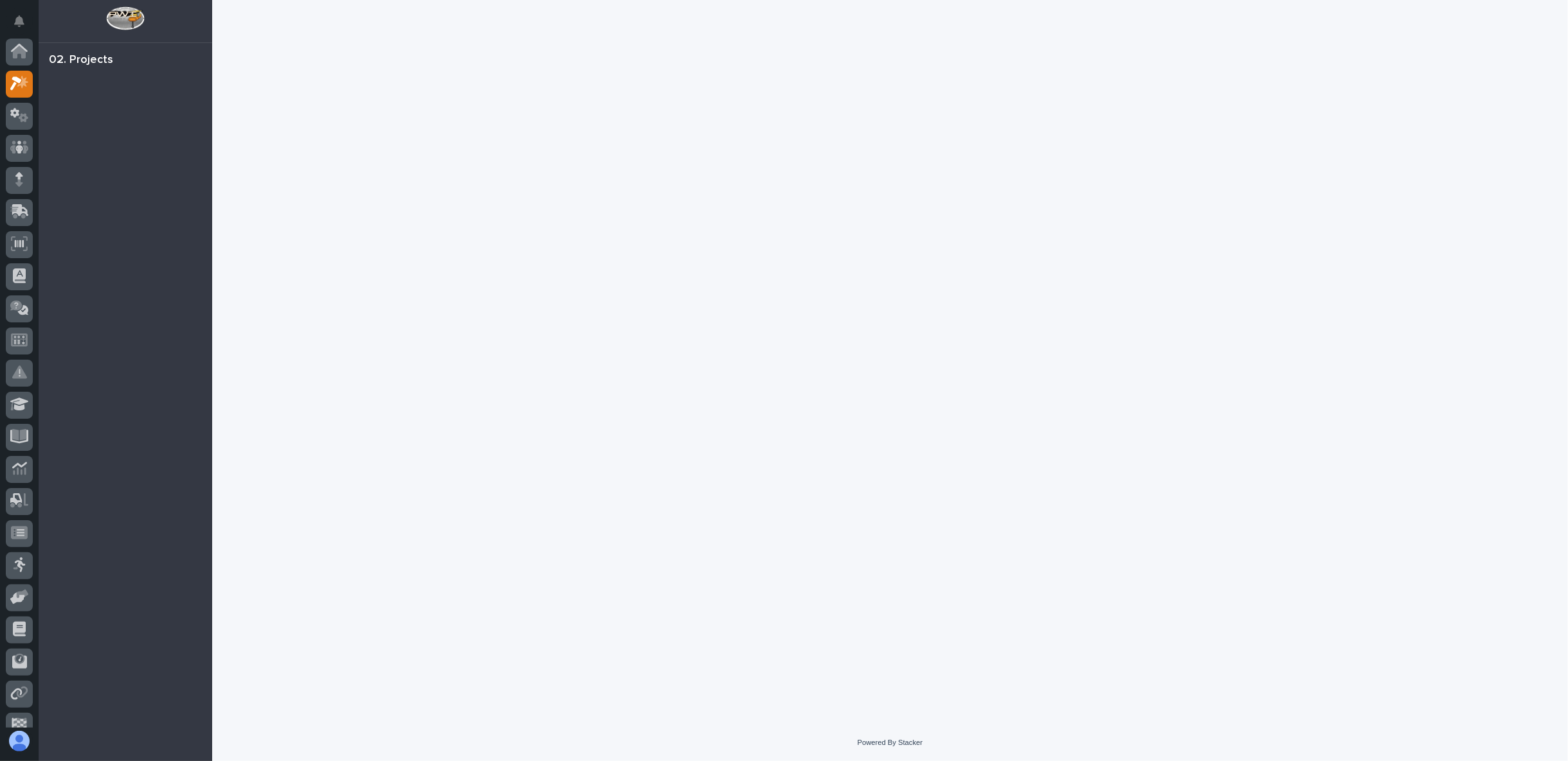
scroll to position [32, 0]
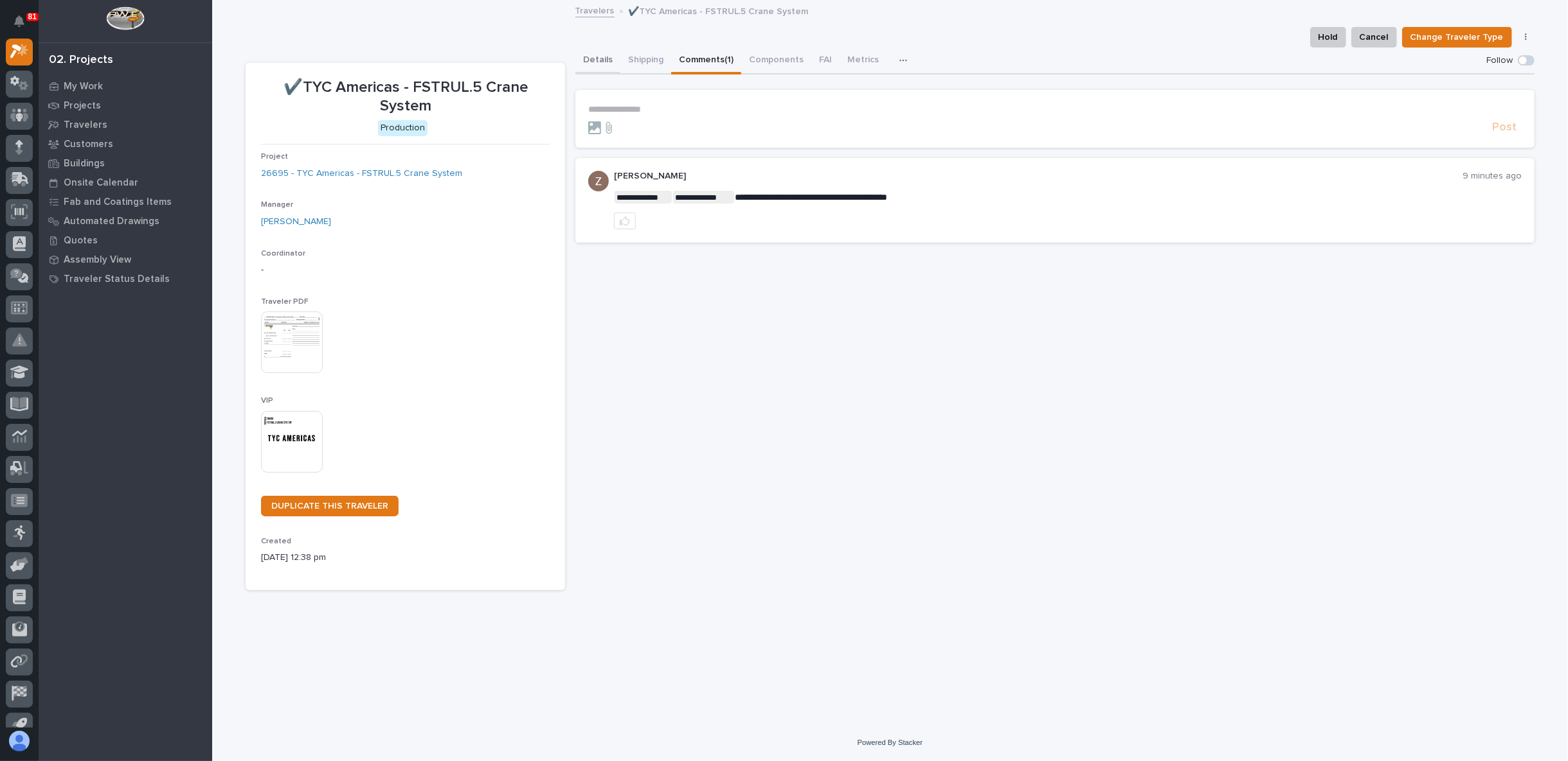
click at [588, 64] on button "Details" at bounding box center [597, 61] width 45 height 27
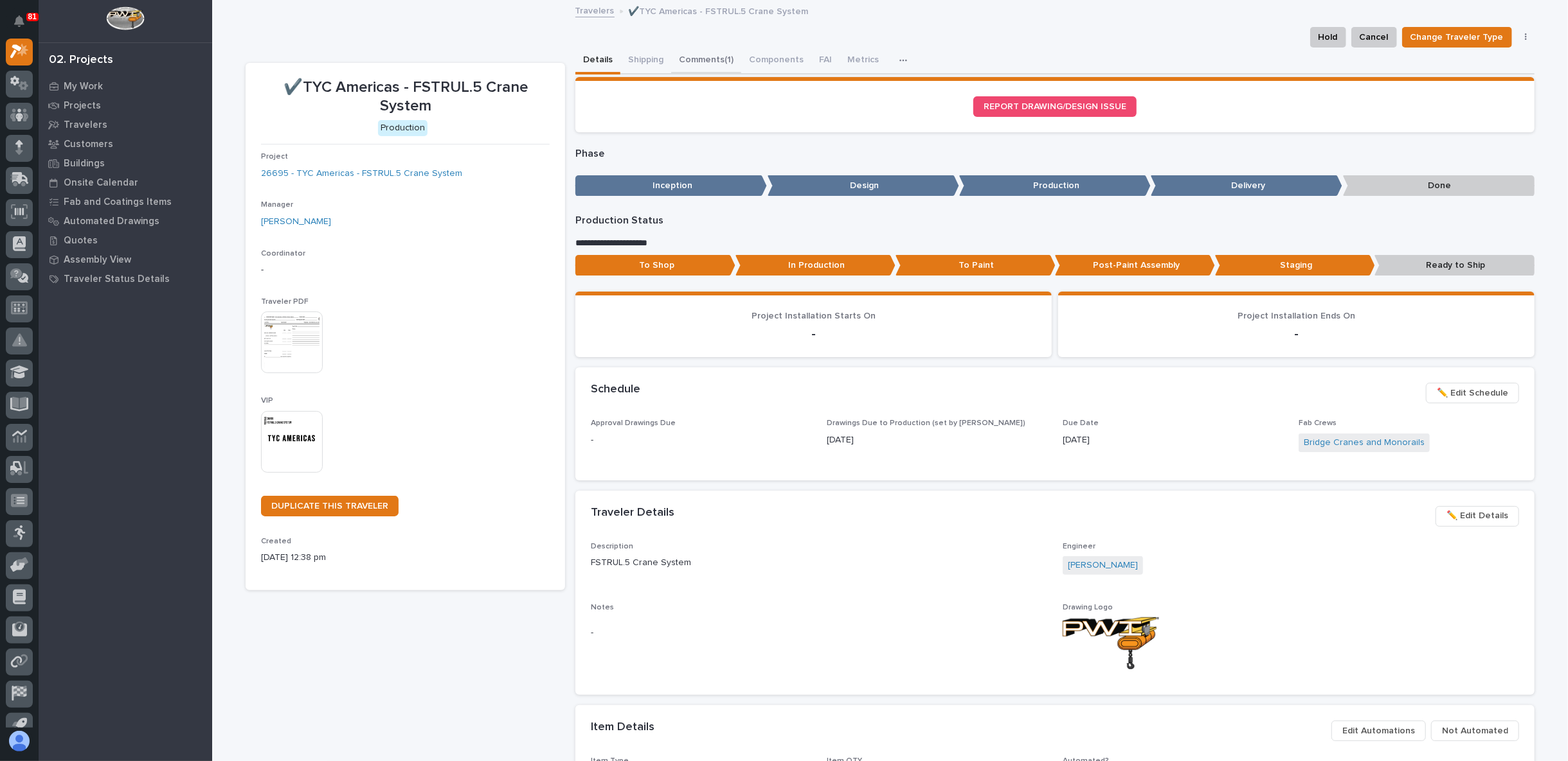
click at [690, 66] on button "Comments (1)" at bounding box center [706, 61] width 70 height 27
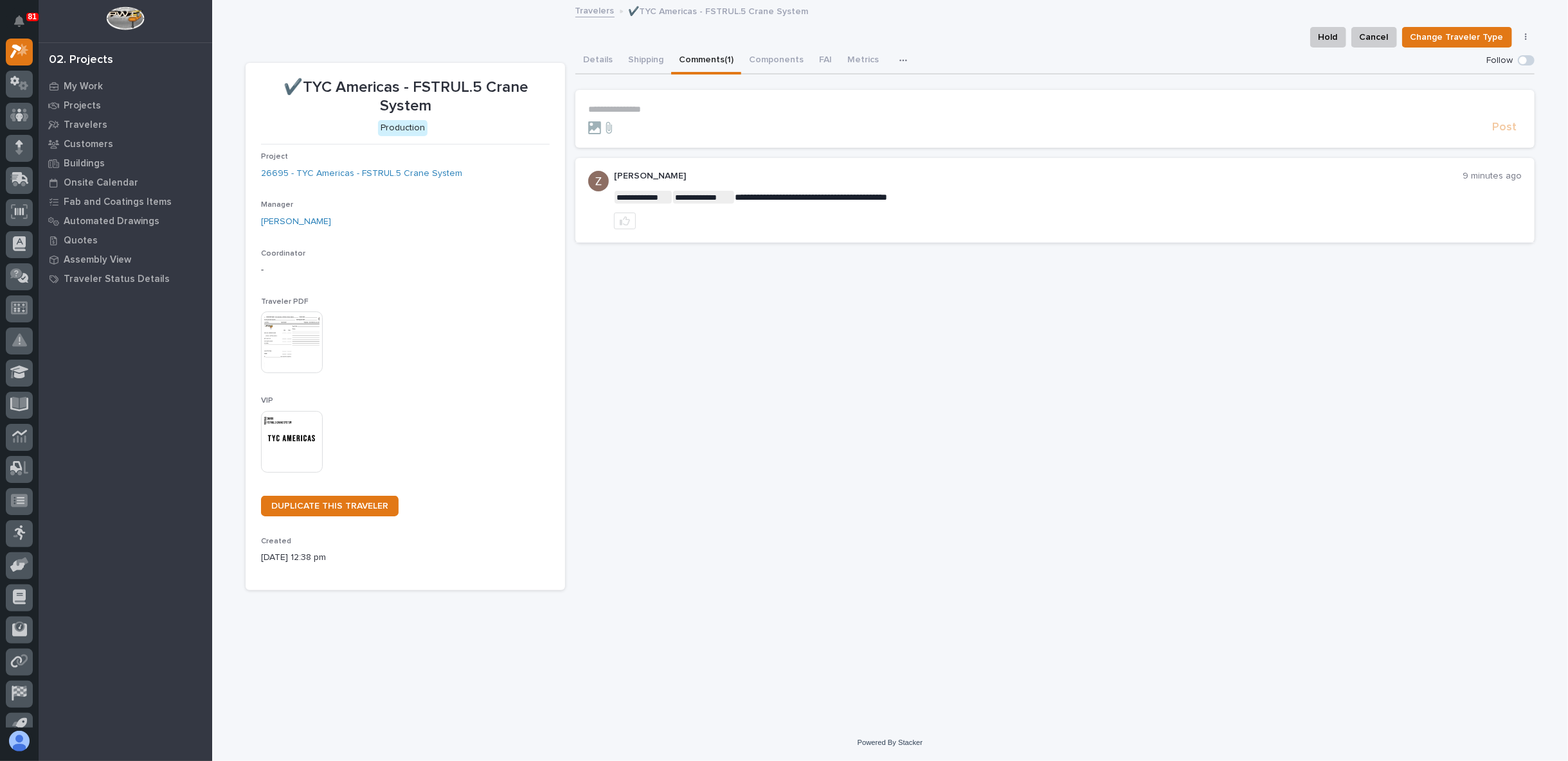
click at [648, 111] on p "**********" at bounding box center [1054, 110] width 933 height 11
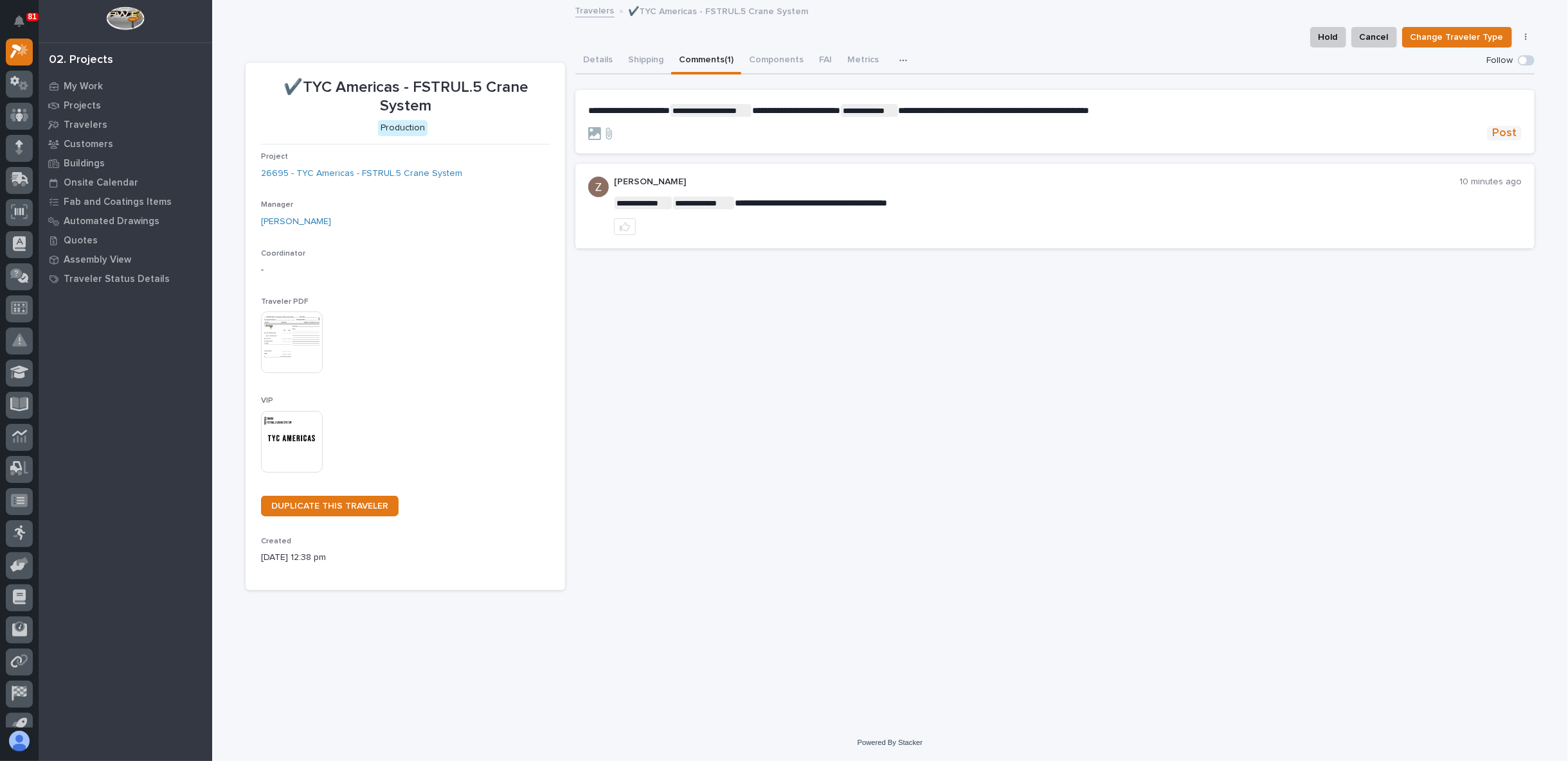
click at [1509, 127] on span "Post" at bounding box center [1503, 134] width 24 height 15
